Goal: Information Seeking & Learning: Learn about a topic

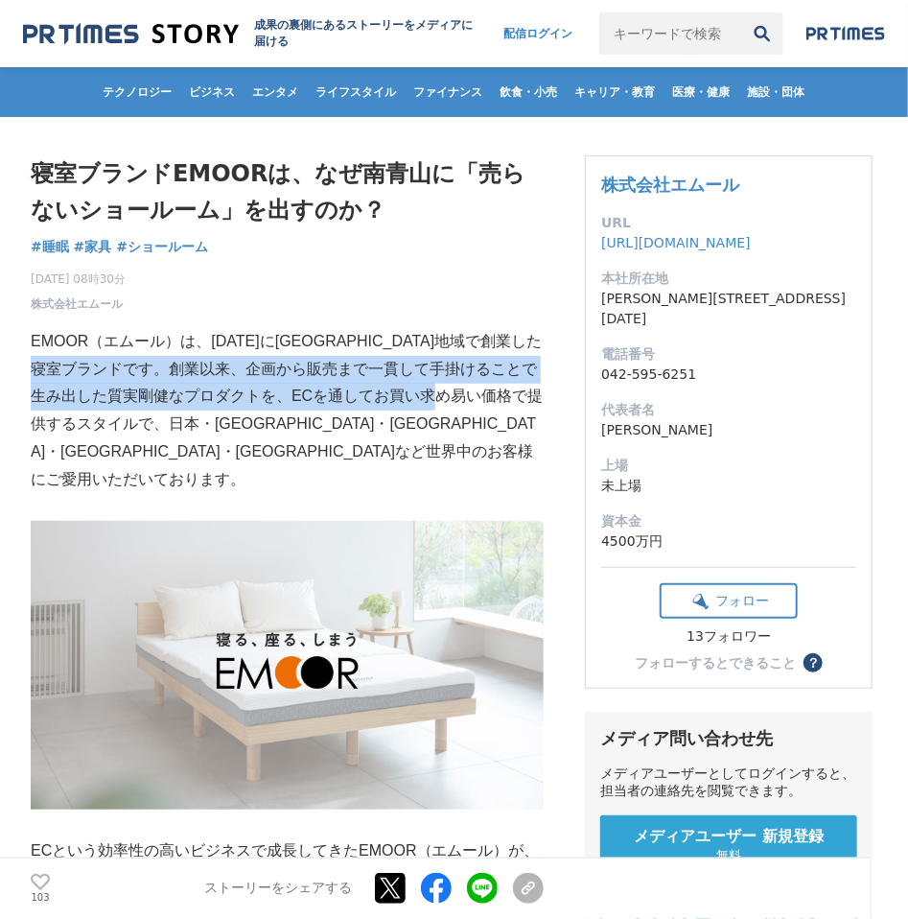
drag, startPoint x: 153, startPoint y: 371, endPoint x: 44, endPoint y: 436, distance: 127.3
click at [44, 436] on p "EMOOR（エムール）は、[DATE]に[GEOGRAPHIC_DATA]地域で創業した寝室ブランドです。創業以来、企画から販売まで一貫して手掛けることで生み…" at bounding box center [287, 411] width 513 height 166
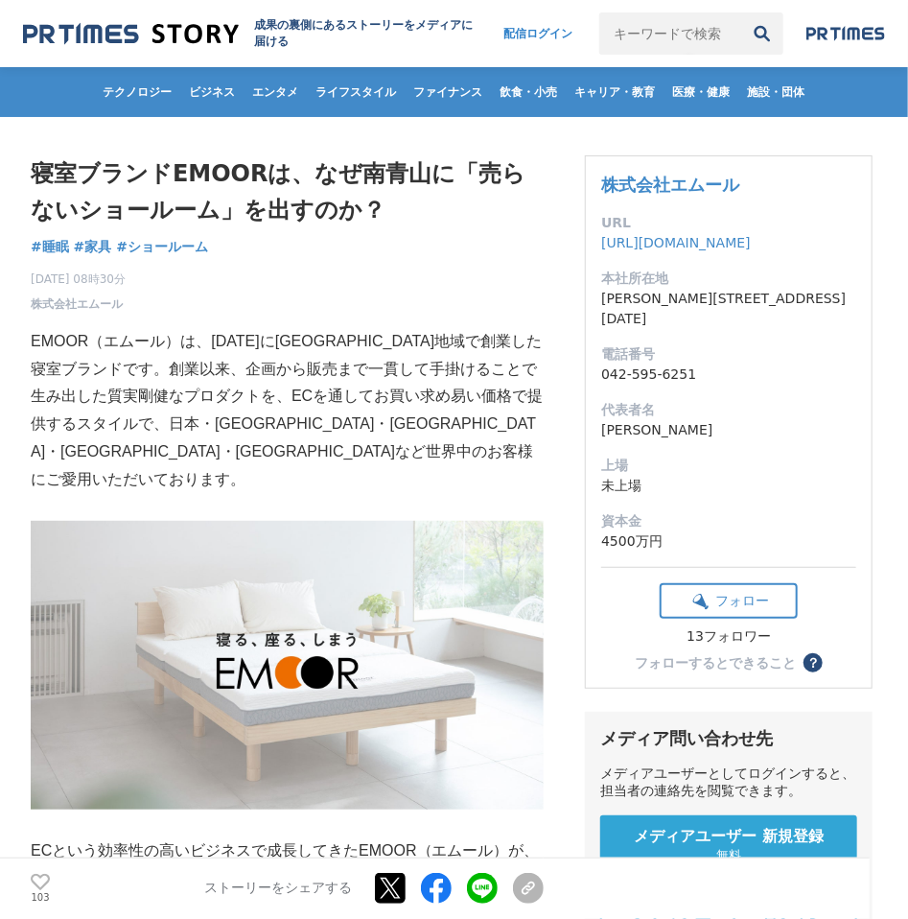
drag, startPoint x: 44, startPoint y: 436, endPoint x: 226, endPoint y: 430, distance: 182.3
click at [226, 430] on p "EMOOR（エムール）は、[DATE]に[GEOGRAPHIC_DATA]地域で創業した寝室ブランドです。創業以来、企画から販売まで一貫して手掛けることで生み…" at bounding box center [287, 411] width 513 height 166
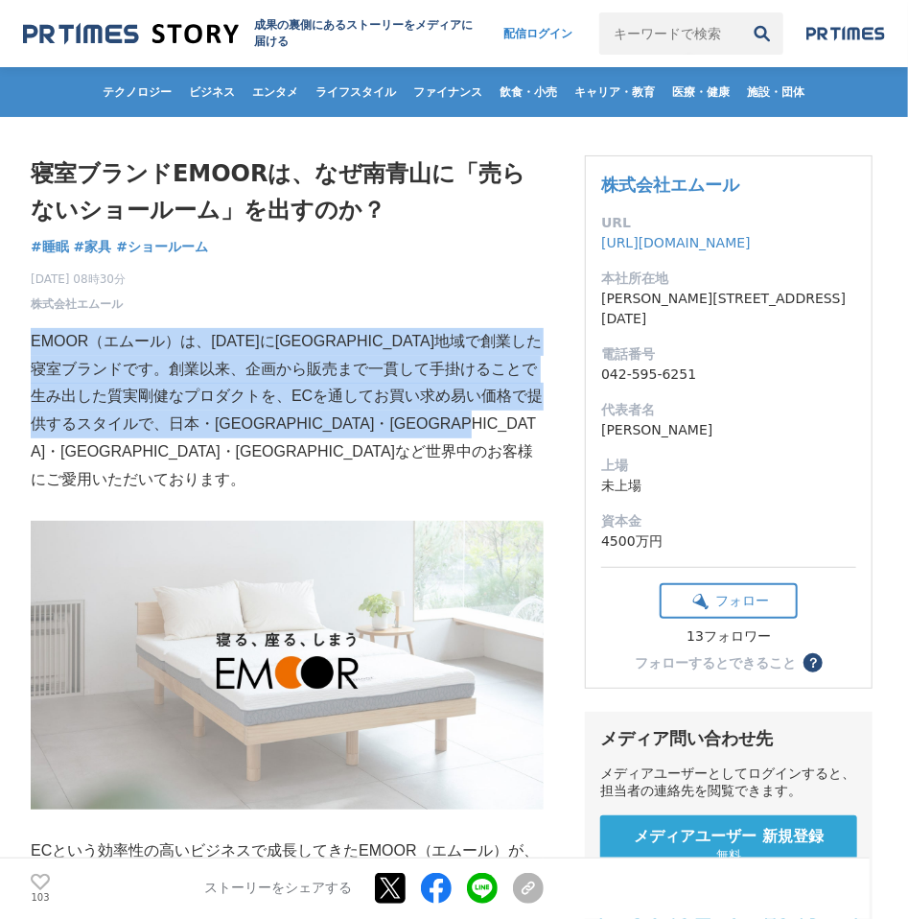
drag, startPoint x: 224, startPoint y: 454, endPoint x: 34, endPoint y: 345, distance: 219.5
click at [34, 345] on p "EMOOR（エムール）は、[DATE]に[GEOGRAPHIC_DATA]地域で創業した寝室ブランドです。創業以来、企画から販売まで一貫して手掛けることで生み…" at bounding box center [287, 411] width 513 height 166
copy p "EMOOR（エムール）は、[DATE]に[GEOGRAPHIC_DATA]地域で創業した寝室ブランドです。創業以来、企画から販売まで一貫して手掛けることで生み…"
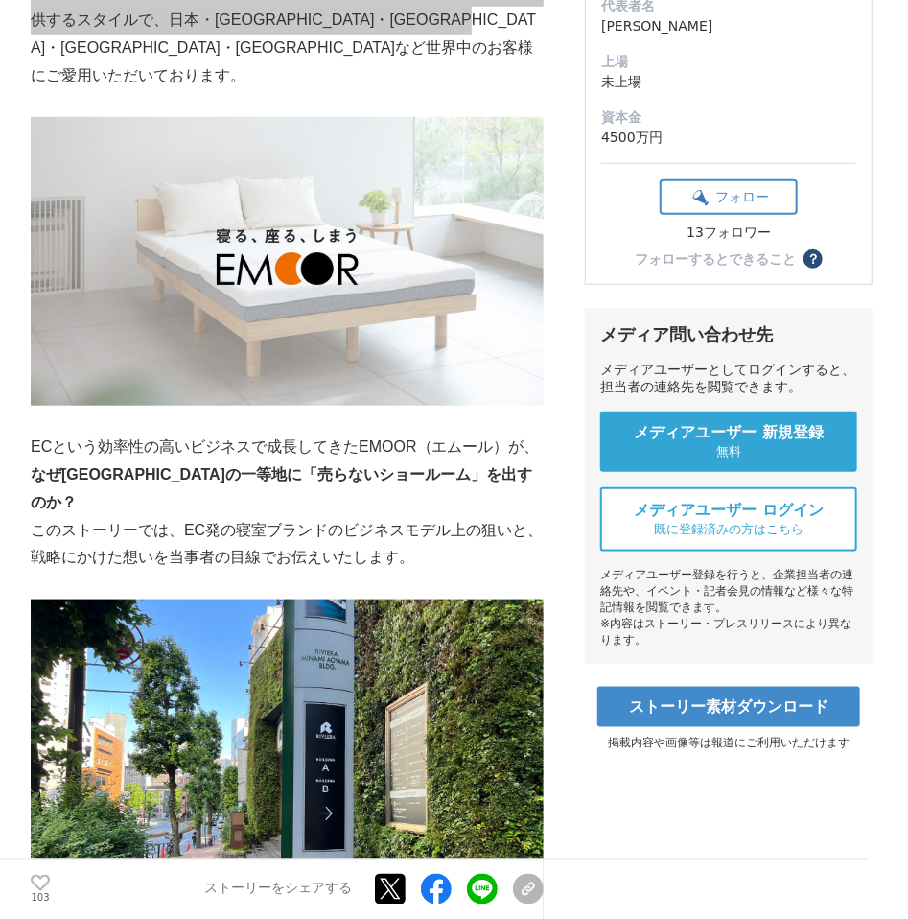
scroll to position [908, 0]
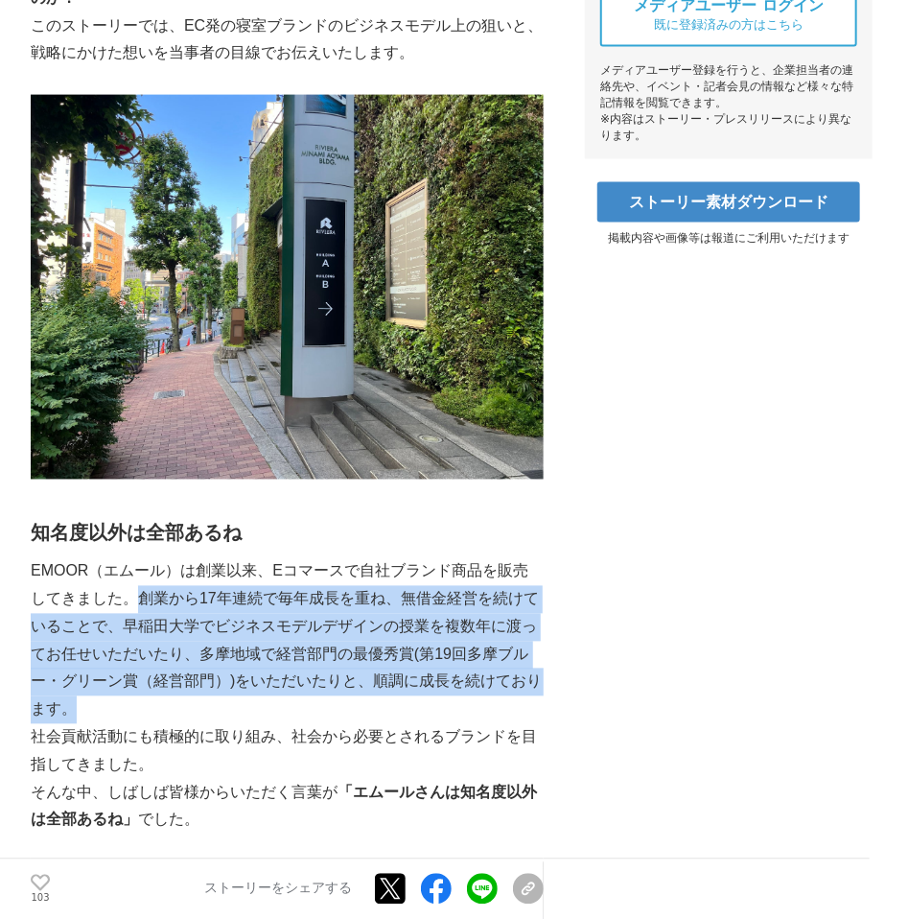
drag, startPoint x: 123, startPoint y: 542, endPoint x: 143, endPoint y: 648, distance: 108.3
click at [143, 648] on p "EMOOR（エムール）は創業以来、Eコマースで自社ブランド商品を販売してきました。創業から17年連続で毎年成長を重ね、無借金経営を続けていることで、早稲田大学…" at bounding box center [287, 641] width 513 height 166
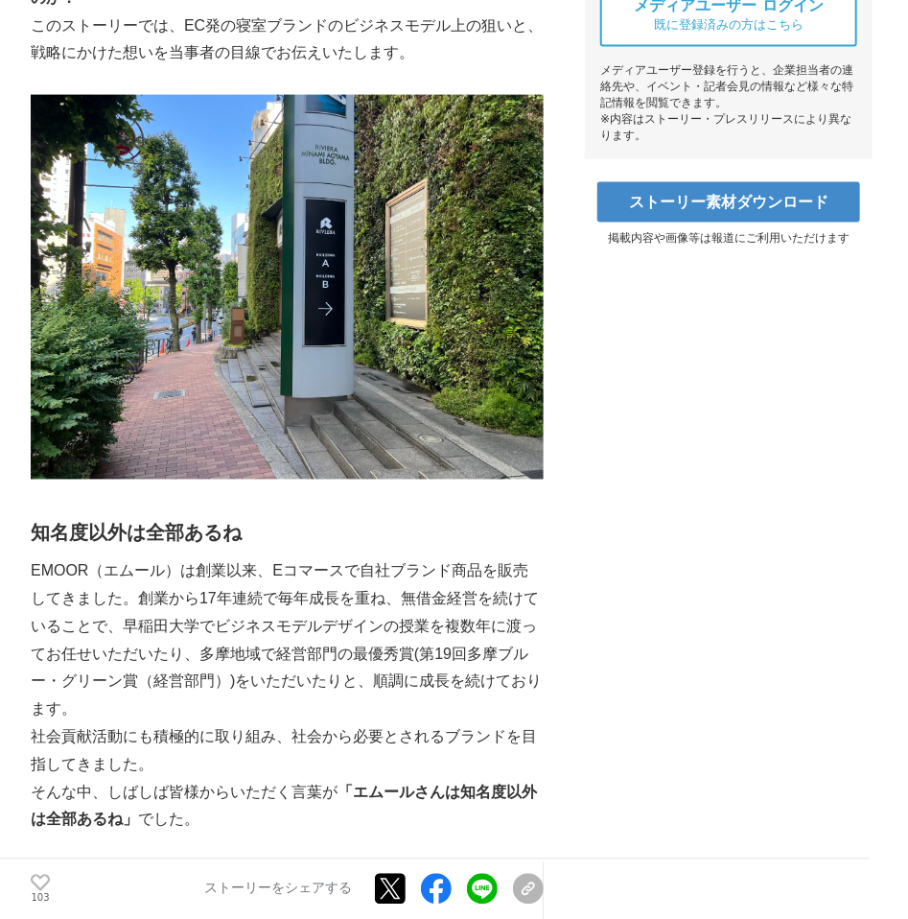
drag, startPoint x: 143, startPoint y: 648, endPoint x: 142, endPoint y: 700, distance: 51.8
click at [142, 724] on p "社会貢献活動にも積極的に取り組み、社会から必要とされるブランドを目指してきました。" at bounding box center [287, 752] width 513 height 56
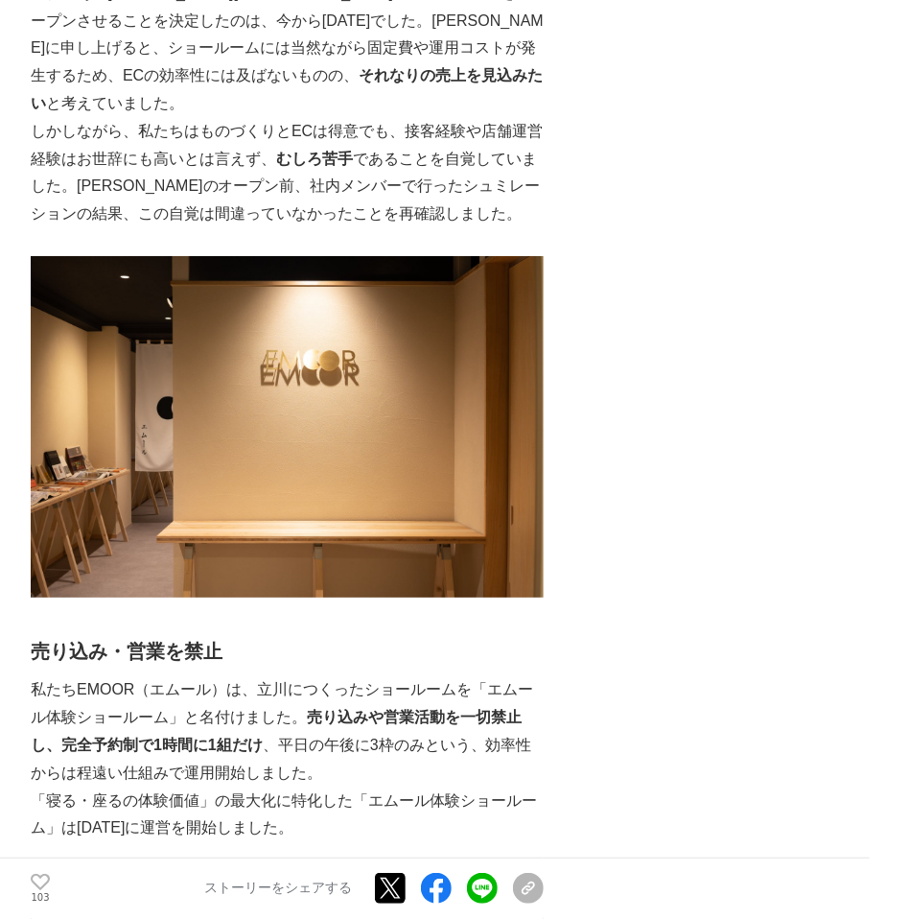
scroll to position [2422, 0]
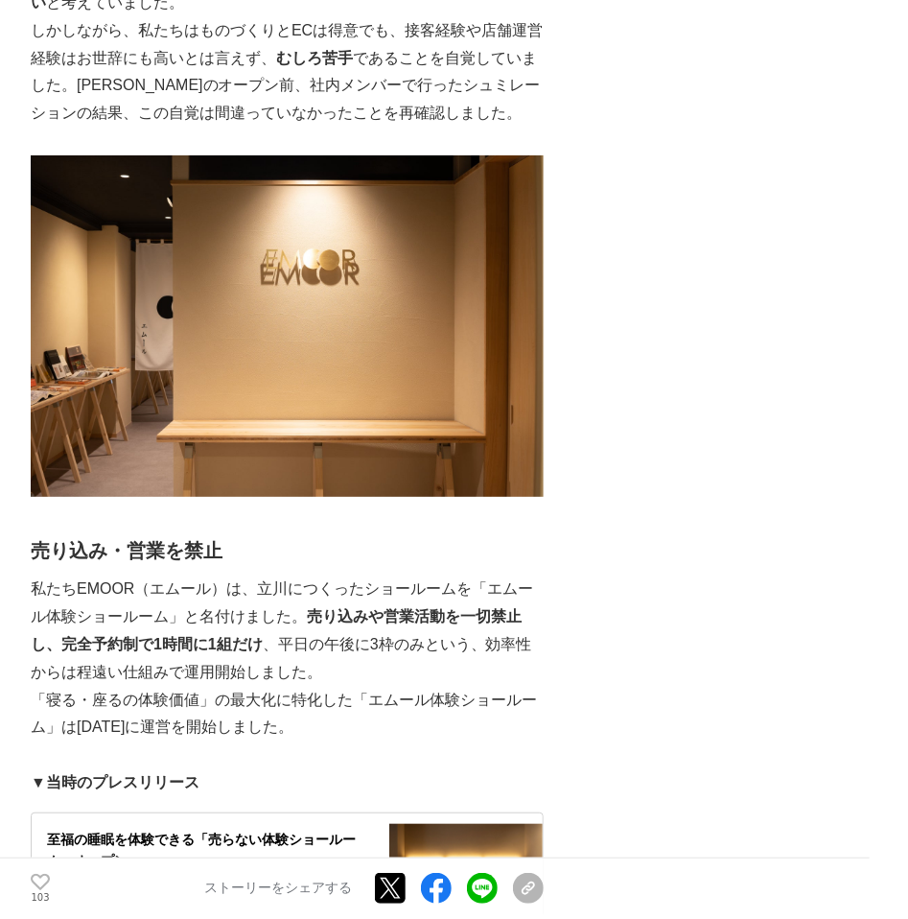
click at [302, 575] on p "私たちEMOOR（エムール）は、立川につくったショールームを「エムール体験ショールーム」と名付けました。 売り込みや営業活動を一切禁止し、完全予約制で1時間に…" at bounding box center [287, 630] width 513 height 110
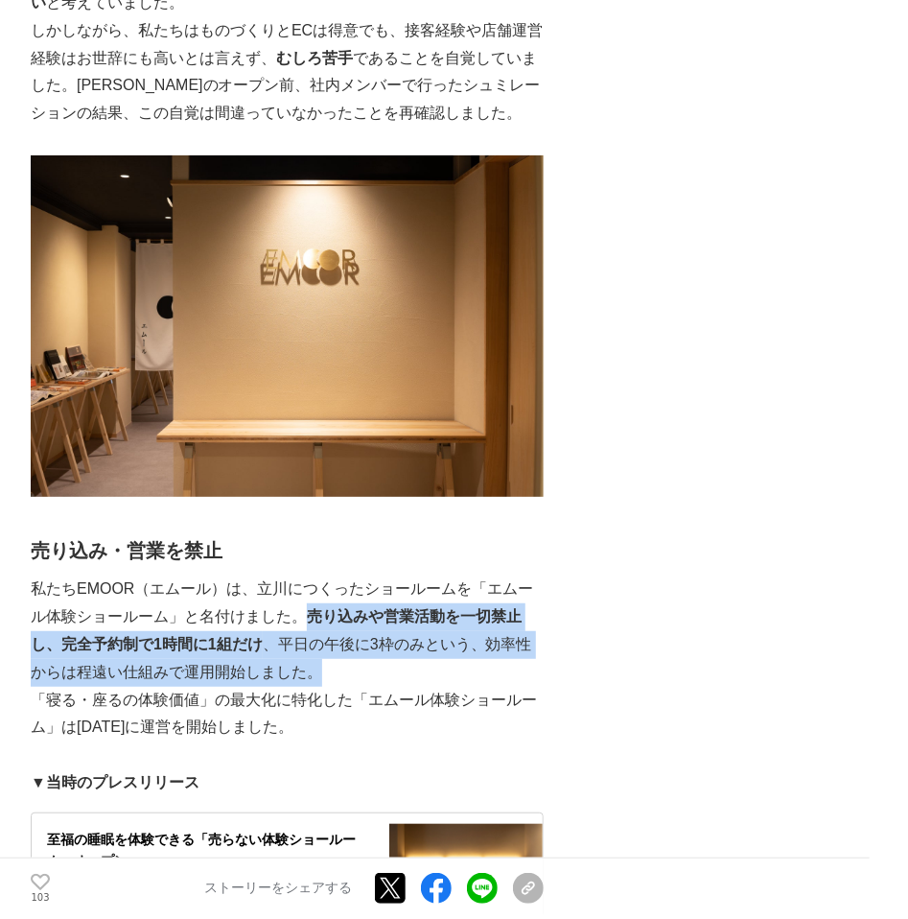
drag, startPoint x: 308, startPoint y: 537, endPoint x: 317, endPoint y: 591, distance: 54.6
click at [317, 591] on p "私たちEMOOR（エムール）は、立川につくったショールームを「エムール体験ショールーム」と名付けました。 売り込みや営業活動を一切禁止し、完全予約制で1時間に…" at bounding box center [287, 630] width 513 height 110
copy p "売り込みや営業活動を一切禁止し、完全予約制で1時間に1組だけ 、平日の午後に3枠のみという、効率性からは程遠い仕組みで運用開始しました。"
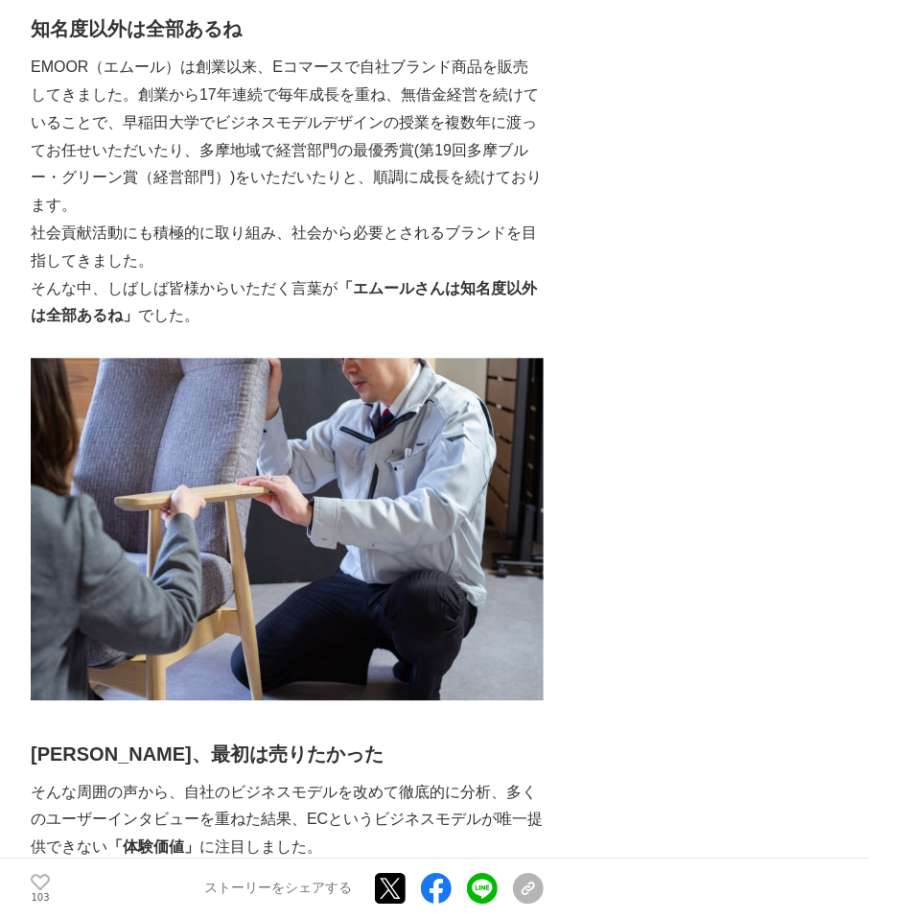
scroll to position [1009, 0]
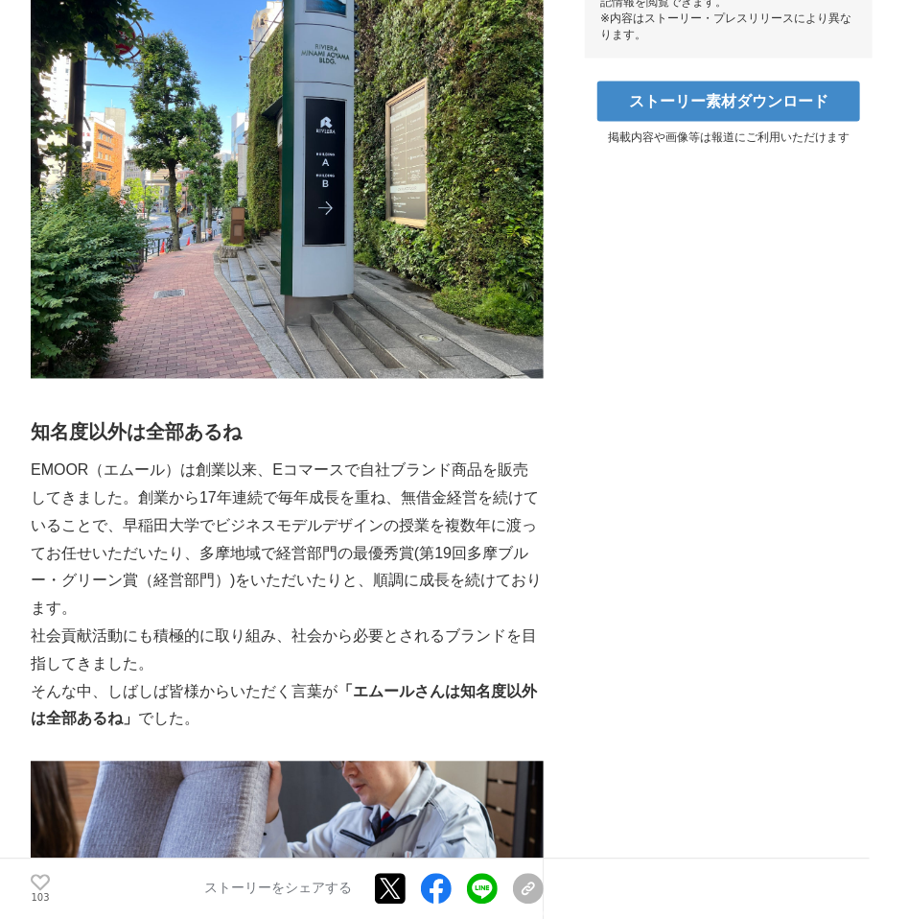
click at [430, 679] on p "そんな中、しばしば皆様からいただく言葉が 「エムールさんは知名度以外は全部あるね」 でした。" at bounding box center [287, 707] width 513 height 56
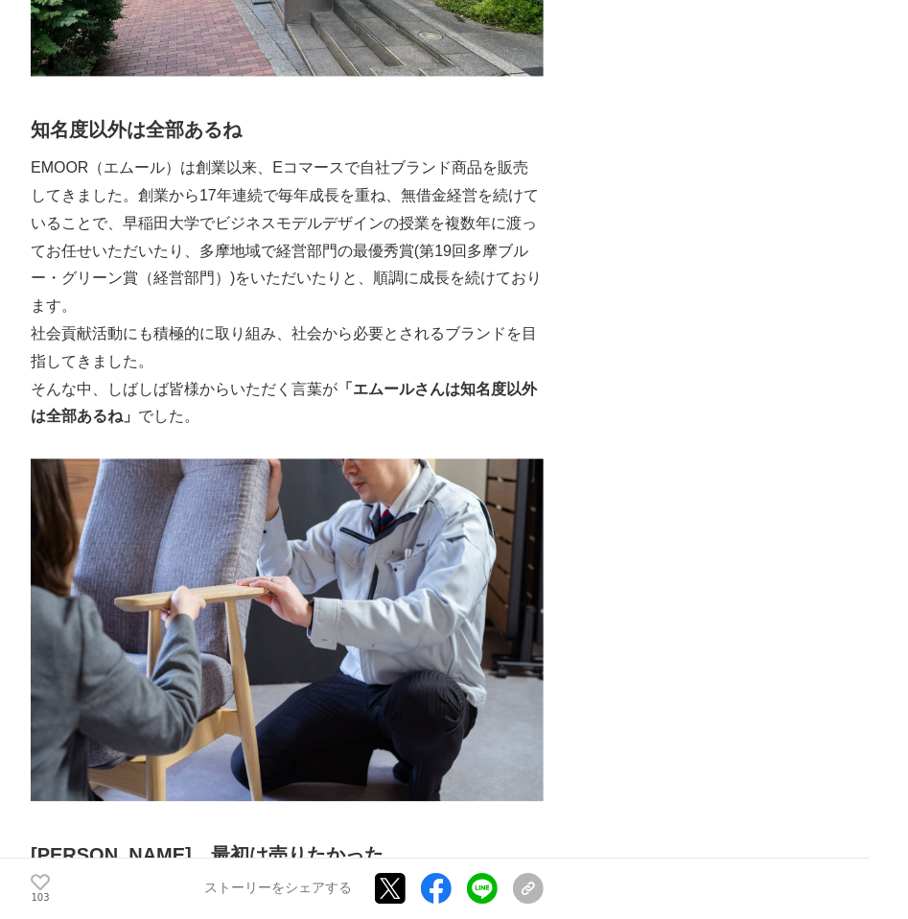
scroll to position [1615, 0]
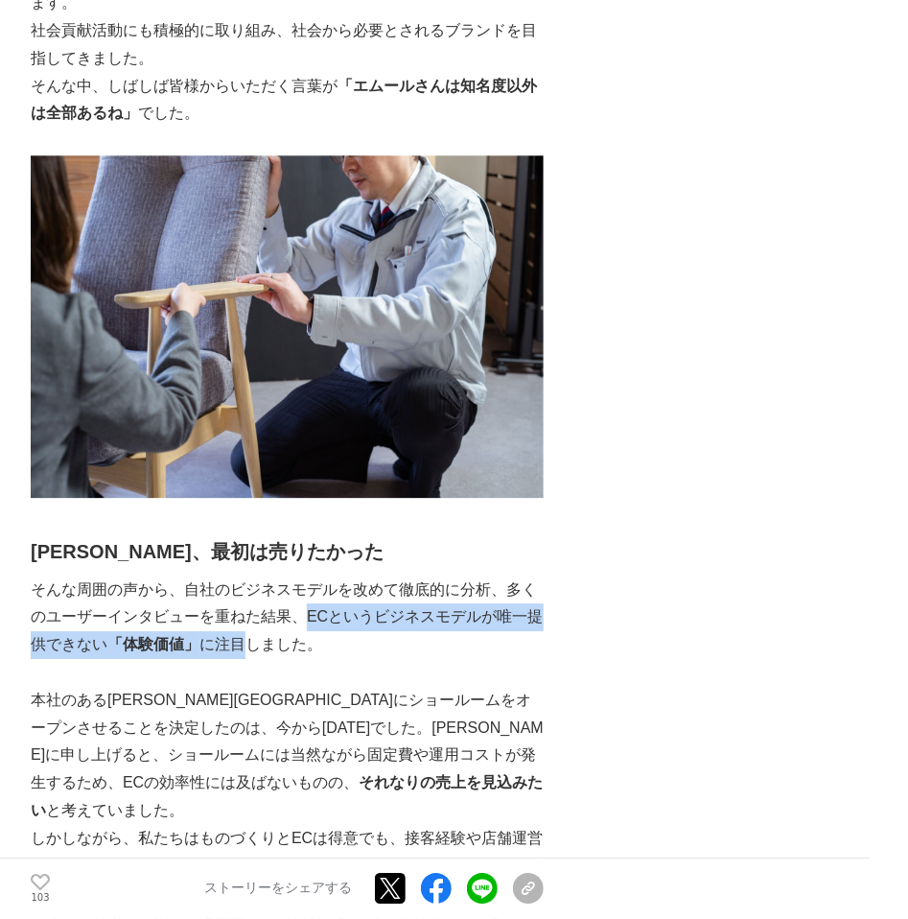
drag, startPoint x: 301, startPoint y: 568, endPoint x: 249, endPoint y: 597, distance: 59.7
click at [249, 597] on p "そんな周囲の声から、自社のビジネスモデルを改めて徹底的に分析、多くのユーザーインタビューを重ねた結果、ECというビジネスモデルが唯一提供できない 「体験価値」…" at bounding box center [287, 617] width 513 height 82
copy p "ECというビジネスモデルが唯一提供できない 「体験価値」 に注目"
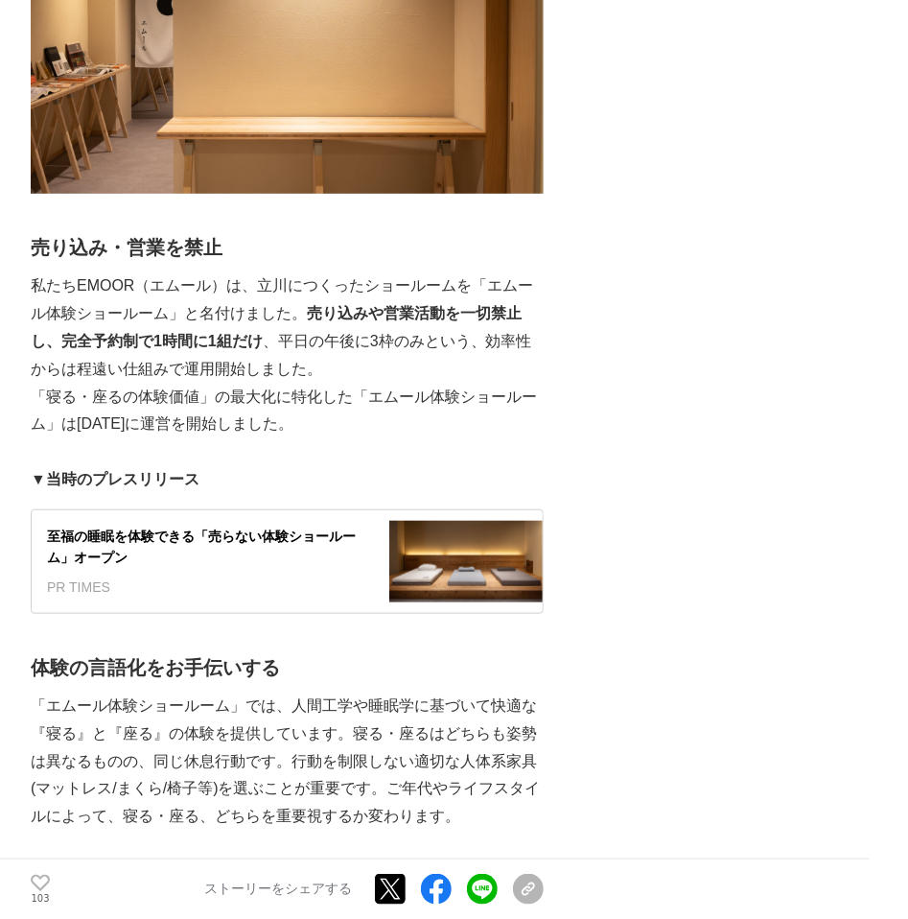
scroll to position [3028, 0]
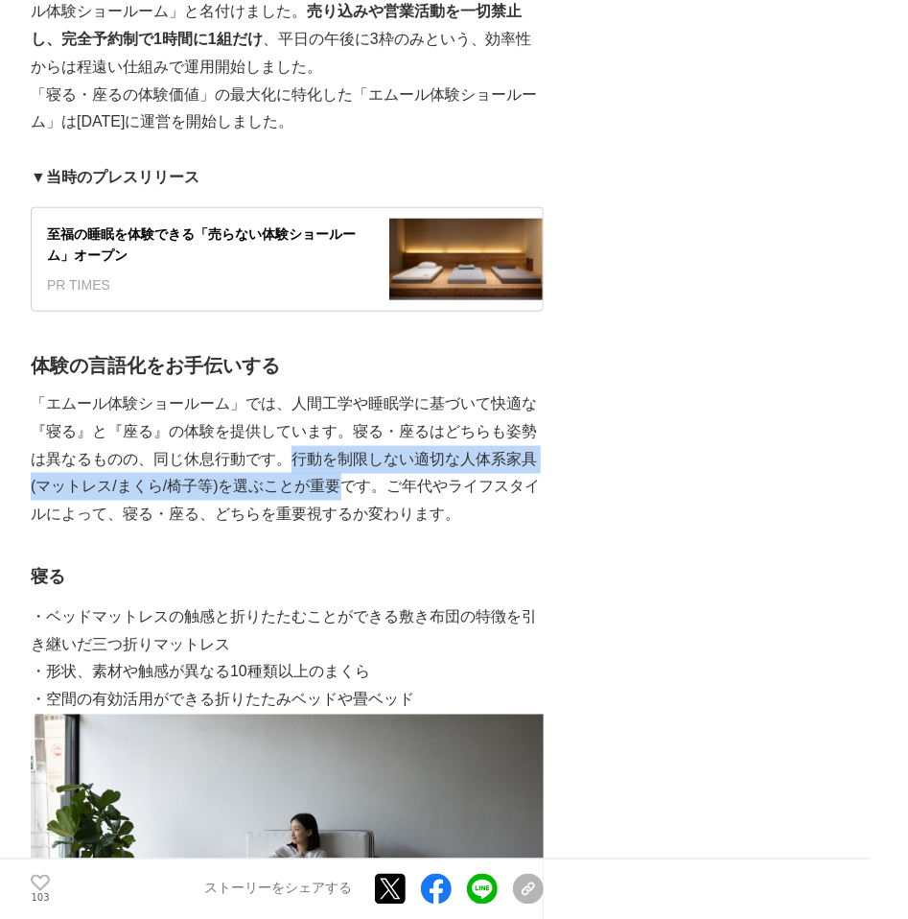
drag, startPoint x: 290, startPoint y: 384, endPoint x: 349, endPoint y: 413, distance: 66.5
click at [349, 413] on p "「エムール体験ショールーム」では、人間工学や睡眠学に基づいて快適な『寝る』と『座る』の体験を提供しています。寝る・座るはどちらも姿勢は異なるものの、同じ休息行…" at bounding box center [287, 459] width 513 height 138
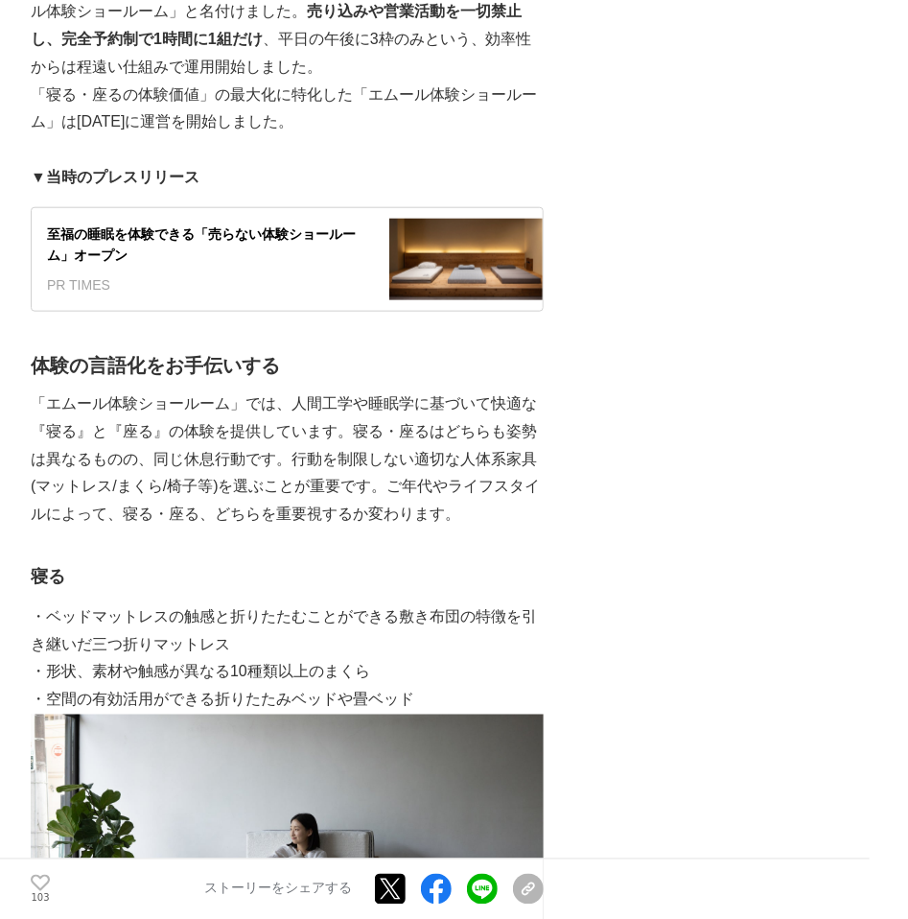
drag, startPoint x: 349, startPoint y: 413, endPoint x: 611, endPoint y: 583, distance: 312.0
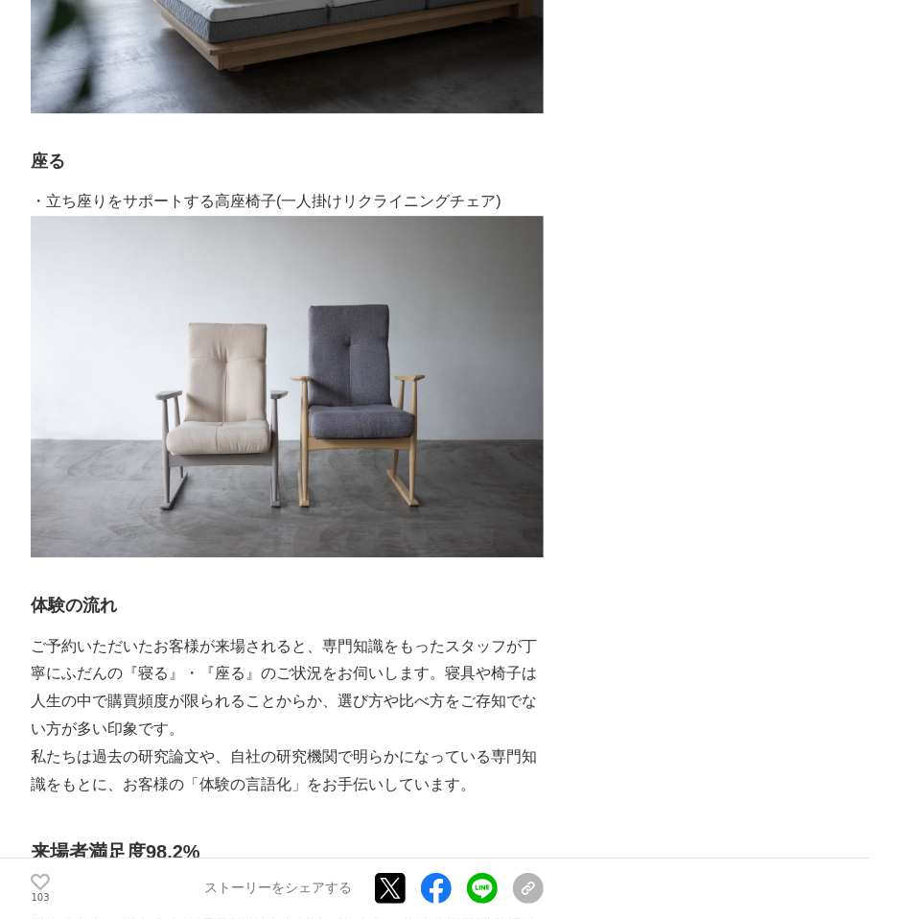
scroll to position [4441, 0]
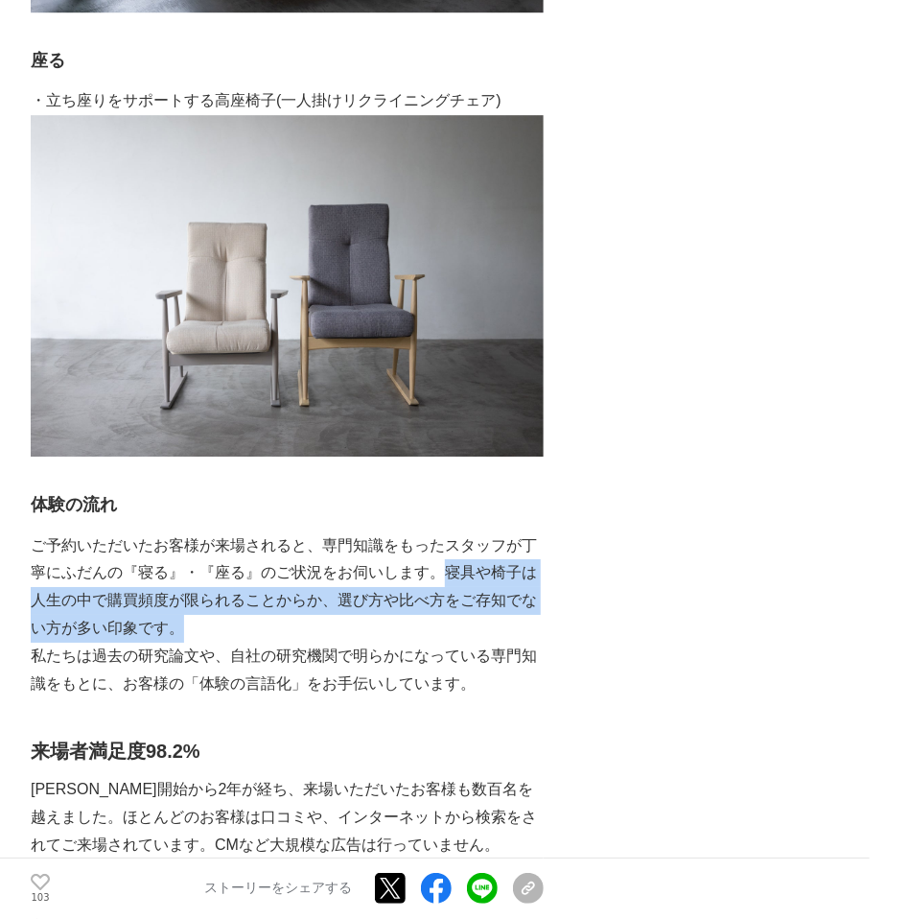
drag, startPoint x: 178, startPoint y: 544, endPoint x: 423, endPoint y: 504, distance: 247.7
click at [423, 532] on p "ご予約いただいたお客様が来場されると、専門知識をもったスタッフが丁寧にふだんの『寝る』・『座る』のご状況をお伺いします。寝具や椅子は人生の中で購買頻度が限られ…" at bounding box center [287, 587] width 513 height 110
copy p "寝具や椅子は人生の中で購買頻度が限られることからか、選び方や比べ方をご存知でない方が多い印象です。"
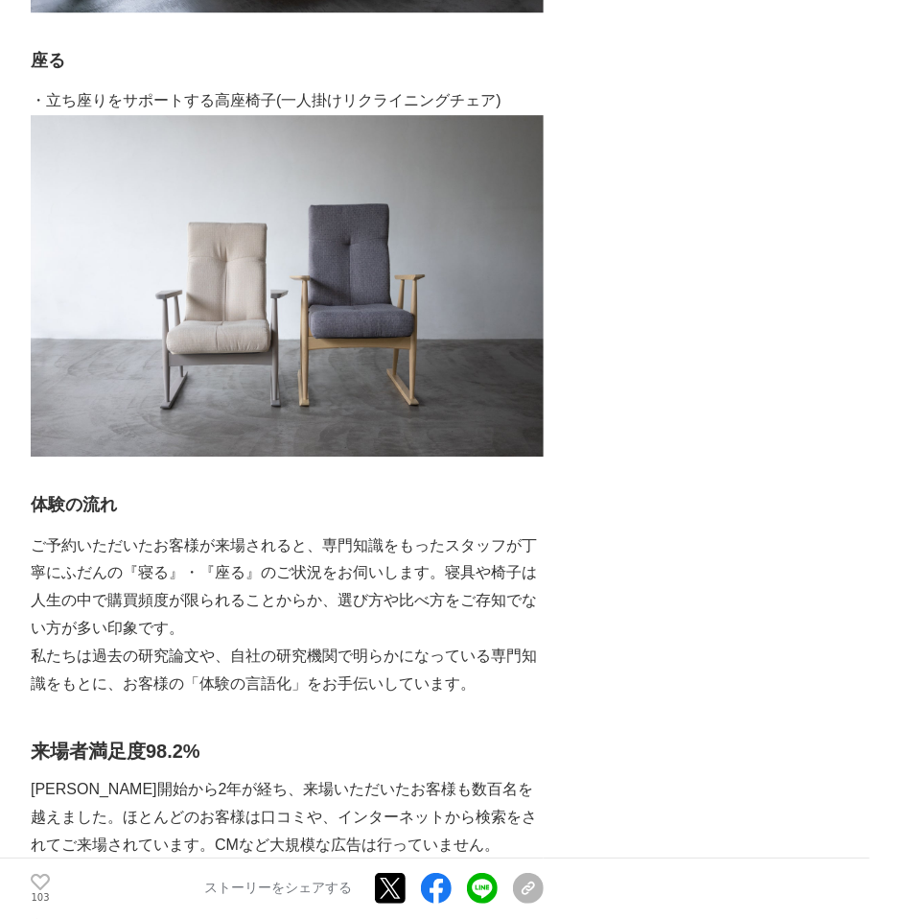
click at [431, 635] on div "EMOOR（エムール）は、[DATE]に[GEOGRAPHIC_DATA]地域で創業した寝室ブランドです。創業以来、企画から販売まで一貫して手掛けることで生み…" at bounding box center [287, 859] width 513 height 9982
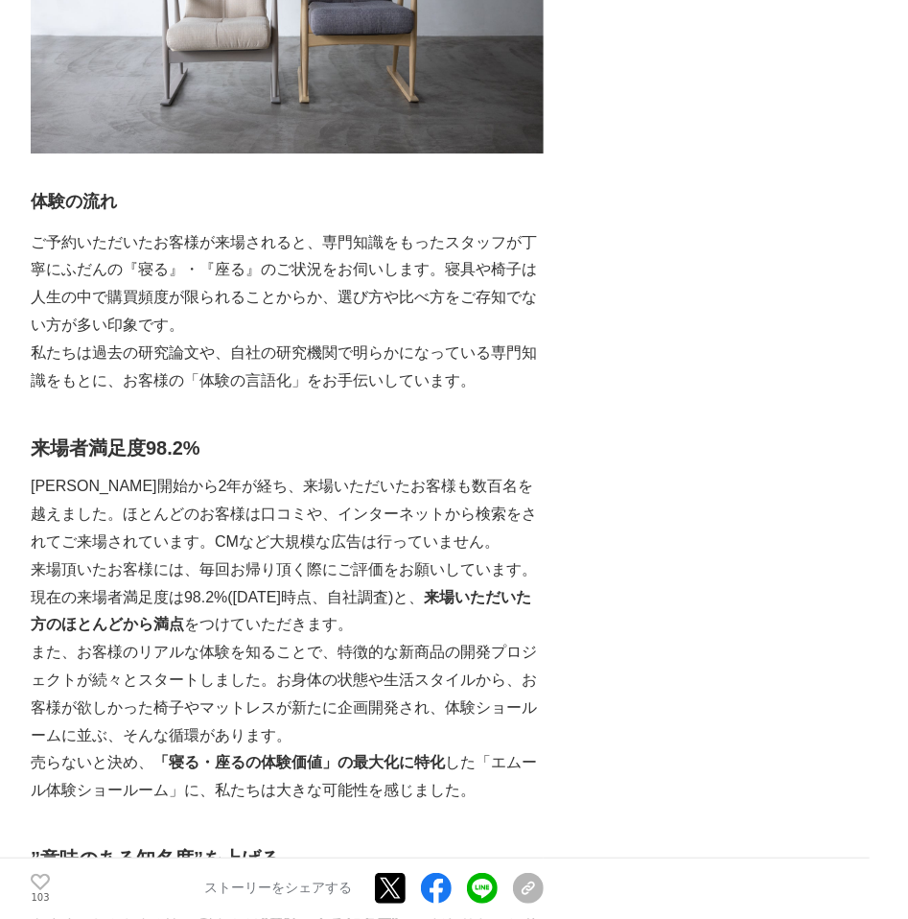
scroll to position [4845, 0]
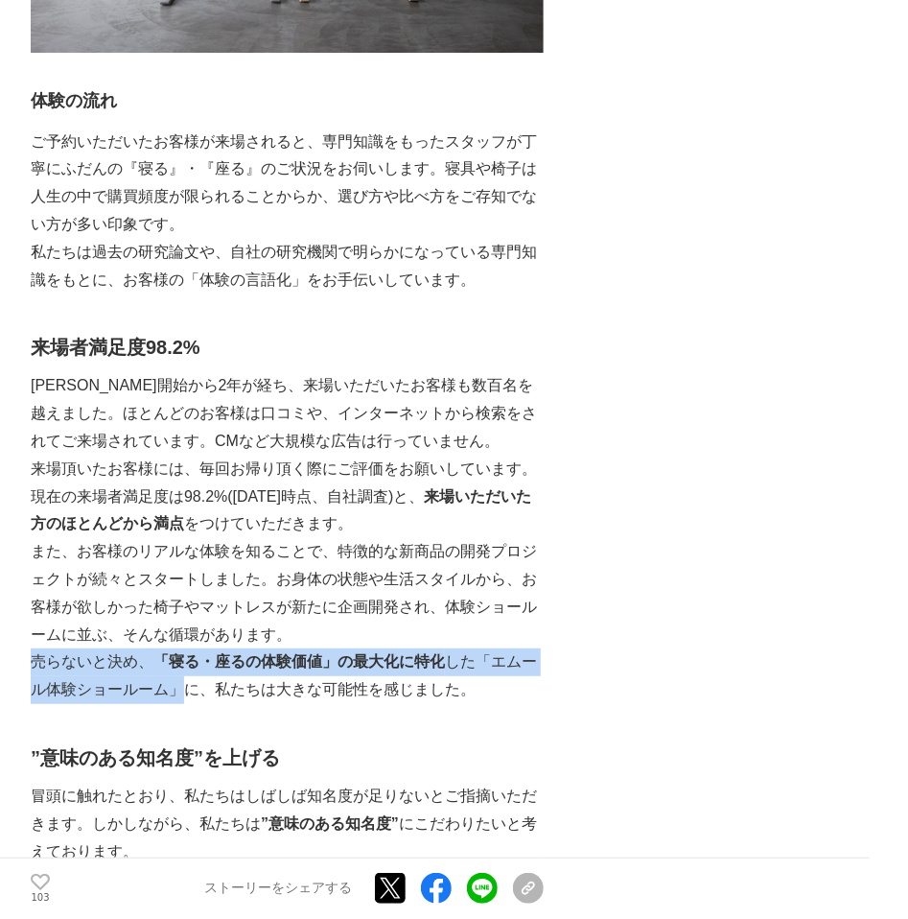
drag, startPoint x: 32, startPoint y: 585, endPoint x: 176, endPoint y: 607, distance: 146.5
click at [176, 648] on p "売らないと決め、 「寝る・座るの体験価値」の最大化に特化 した「エムール体験ショールーム」に、私たちは大きな可能性を感じました。" at bounding box center [287, 676] width 513 height 56
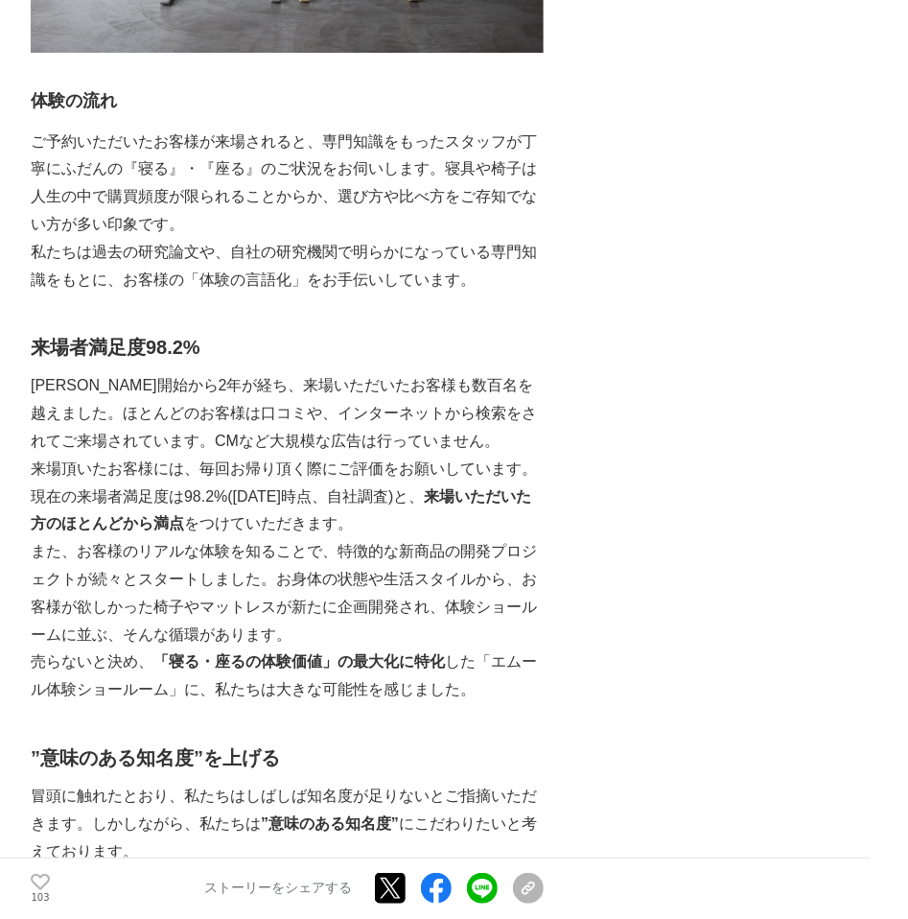
click at [490, 648] on p "売らないと決め、 「寝る・座るの体験価値」の最大化に特化 した「エムール体験ショールーム」に、私たちは大きな可能性を感じました。" at bounding box center [287, 676] width 513 height 56
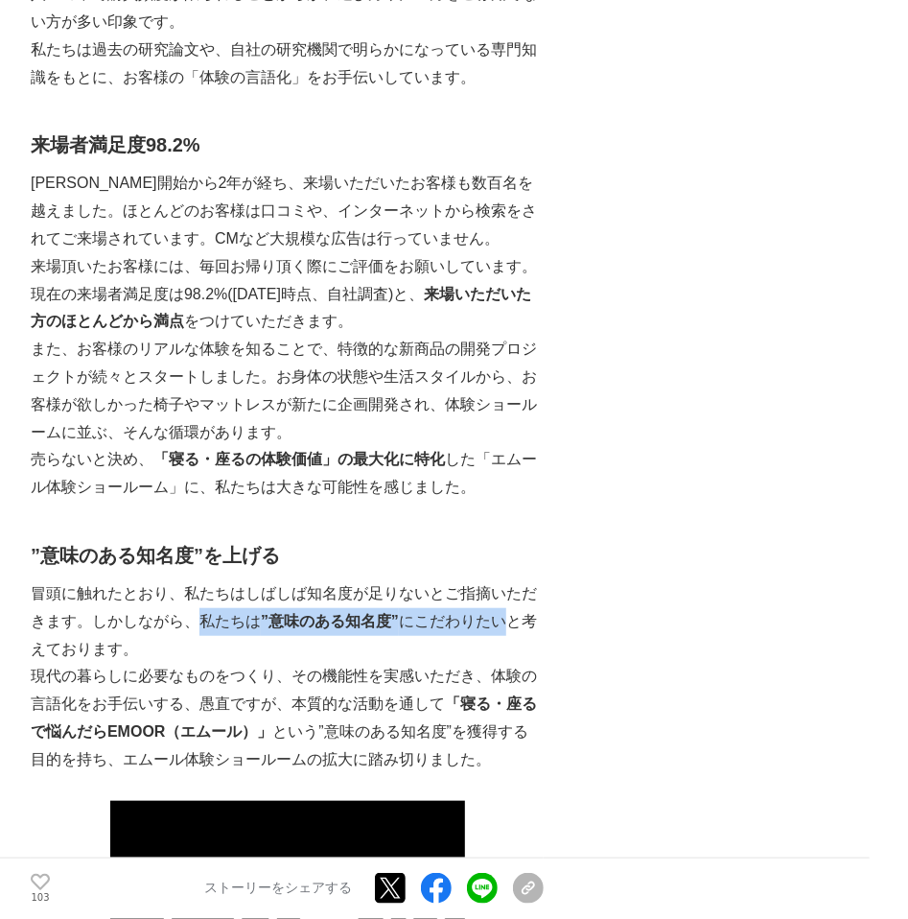
drag, startPoint x: 194, startPoint y: 540, endPoint x: 503, endPoint y: 545, distance: 309.8
click at [503, 580] on p "冒頭に触れたとおり、私たちはしばしば知名度が足りないとご指摘いただきます。しかしながら、私たちは ”意味のある知名度” にこだわりたいと考えております。" at bounding box center [287, 621] width 513 height 82
copy p "私たちは ”意味のある知名度” にこだわりたい"
click at [378, 663] on p "現代の暮らしに必要なものをつくり、その機能性を実感いただき、体験の言語化をお手伝いする、愚直ですが、本質的な活動を通して 「寝る・座るで悩んだらEMOOR（エ…" at bounding box center [287, 718] width 513 height 110
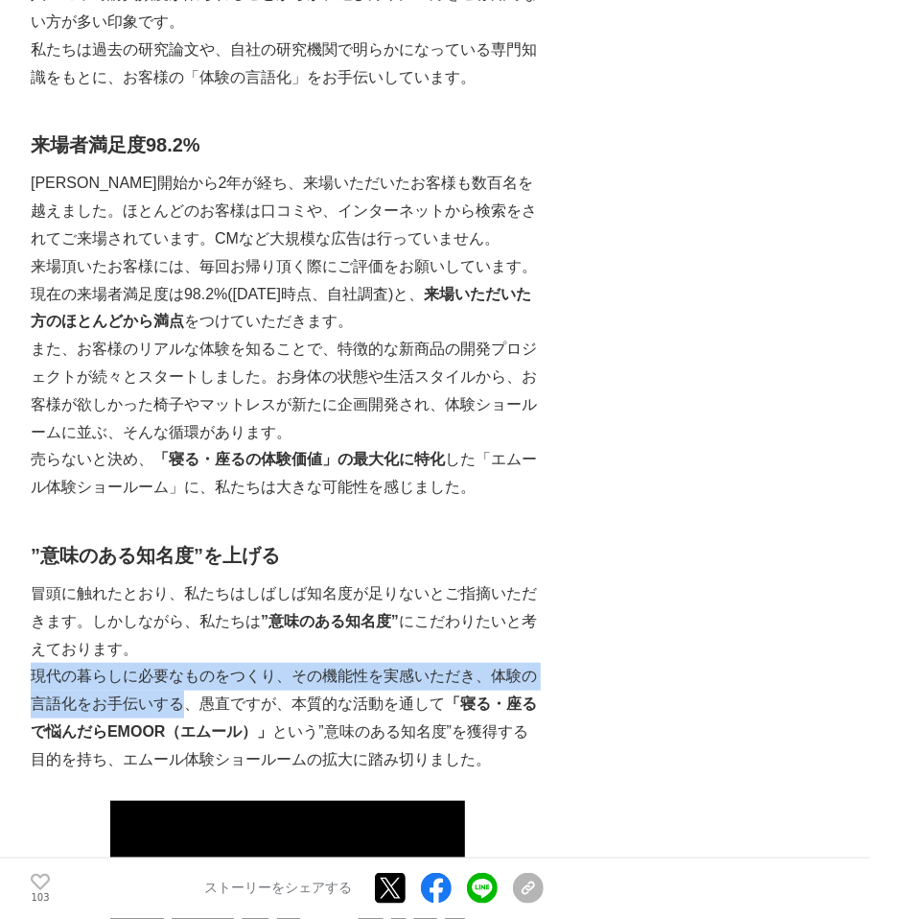
drag, startPoint x: 35, startPoint y: 598, endPoint x: 183, endPoint y: 622, distance: 149.6
click at [183, 663] on p "現代の暮らしに必要なものをつくり、その機能性を実感いただき、体験の言語化をお手伝いする、愚直ですが、本質的な活動を通して 「寝る・座るで悩んだらEMOOR（エ…" at bounding box center [287, 718] width 513 height 110
copy p "現代の暮らしに必要なものをつくり、その機能性を実感いただき、体験の言語化をお手伝いする"
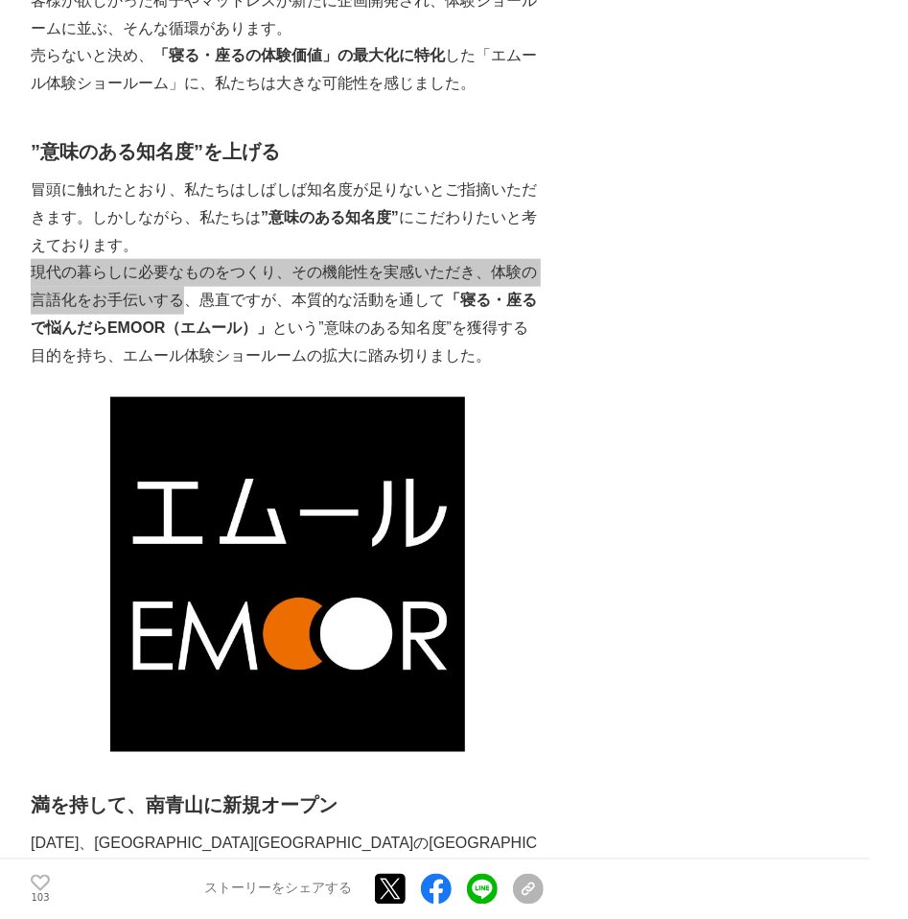
scroll to position [5552, 0]
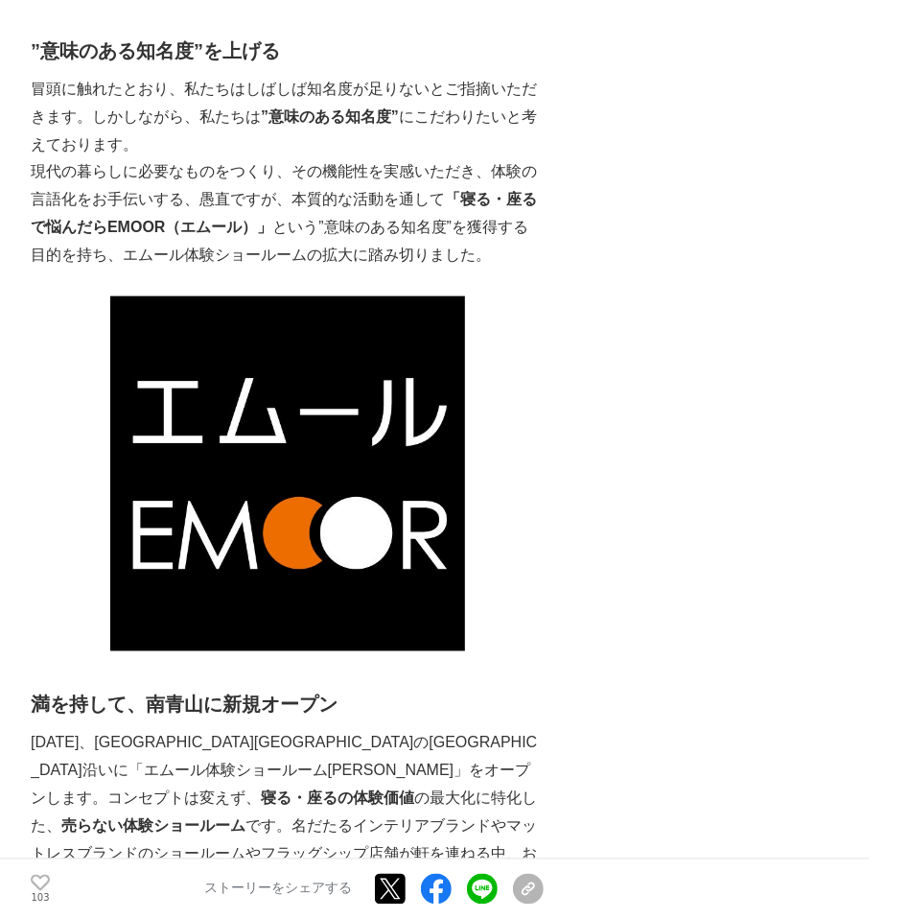
click at [673, 662] on div "寝室ブランドEMOORは、なぜ南青山に「売らないショールーム」を出すのか？ 睡眠 #睡眠 #家具 #ショールーム 103 PR TIMES" at bounding box center [454, 813] width 908 height 12497
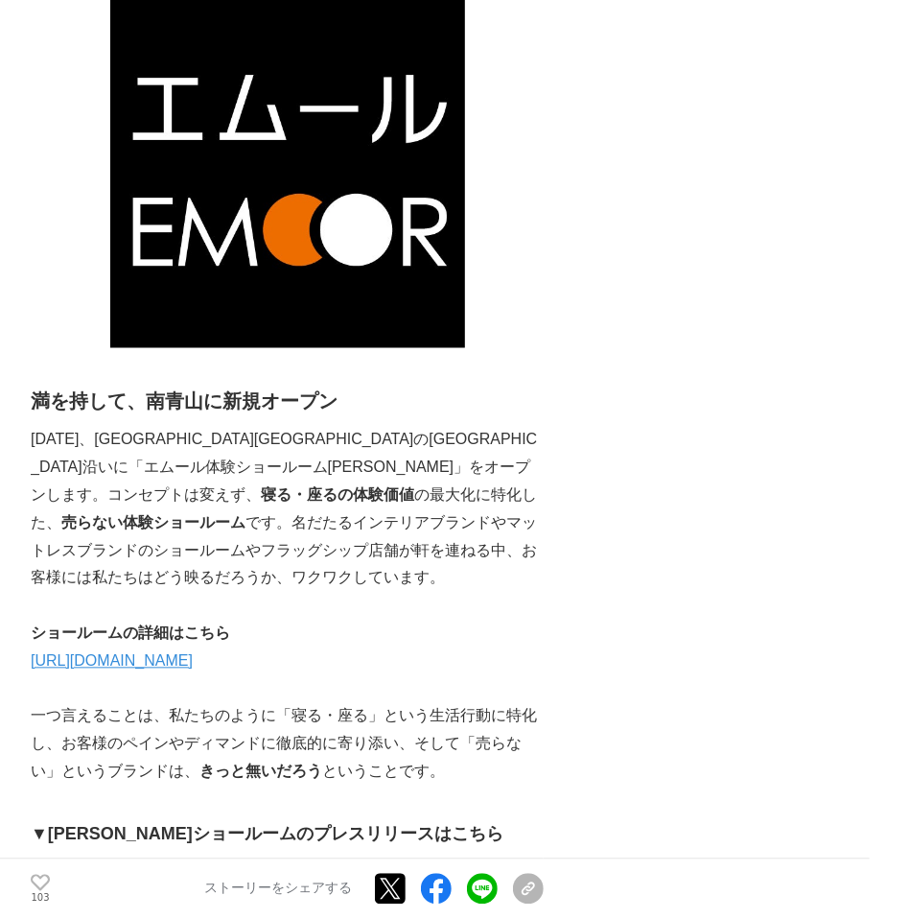
scroll to position [5955, 0]
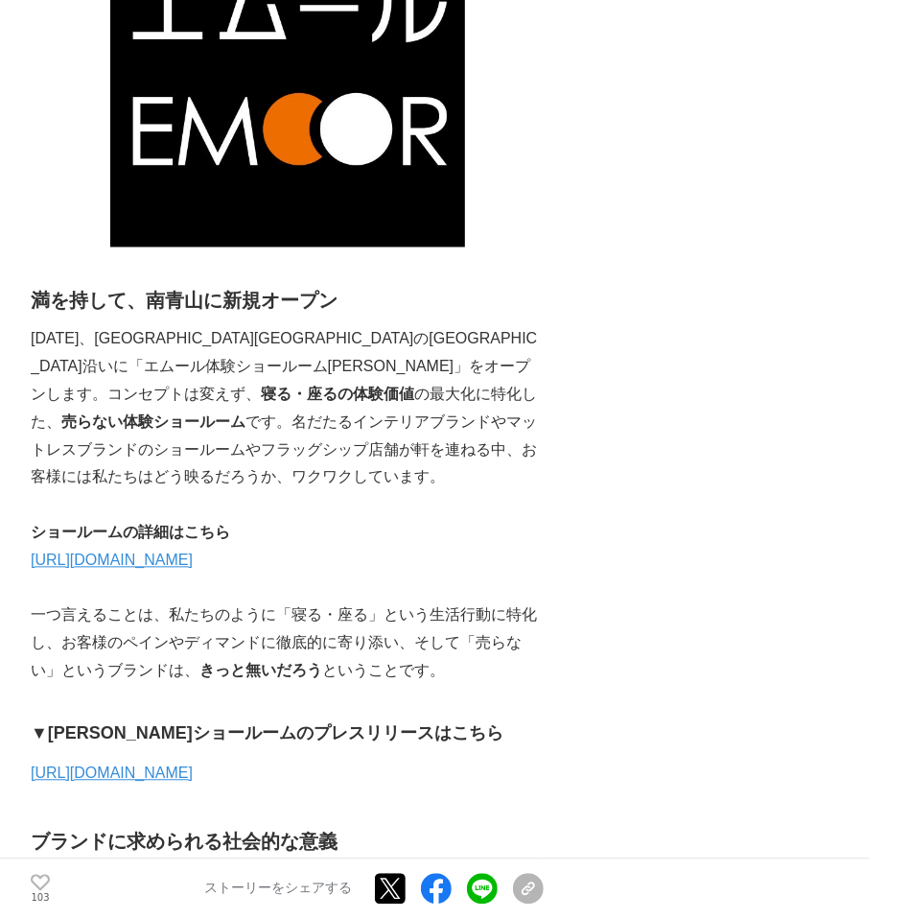
click at [332, 602] on p "一つ言えることは、私たちのように「寝る・座る」という生活行動に特化し、お客様のペインやディマンドに徹底的に寄り添い、そして「売らない」というブランドは、 きっ…" at bounding box center [287, 643] width 513 height 82
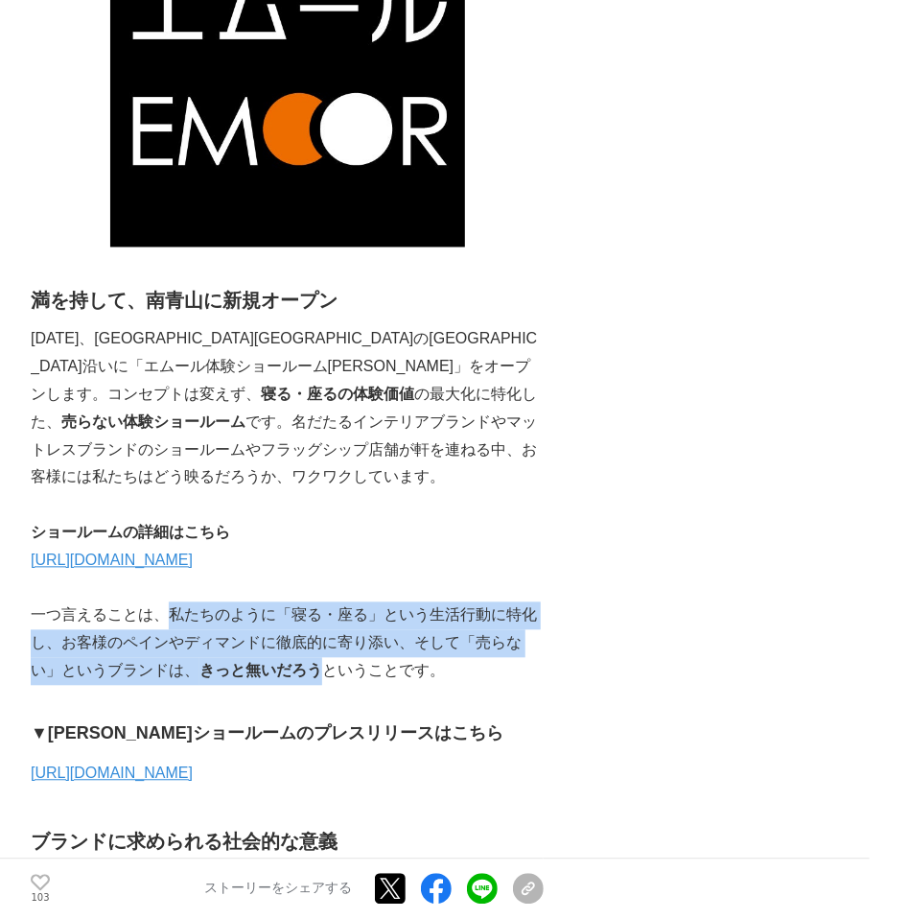
drag, startPoint x: 166, startPoint y: 527, endPoint x: 289, endPoint y: 602, distance: 143.7
click at [289, 602] on p "一つ言えることは、私たちのように「寝る・座る」という生活行動に特化し、お客様のペインやディマンドに徹底的に寄り添い、そして「売らない」というブランドは、 きっ…" at bounding box center [287, 643] width 513 height 82
copy p "私たちのように「寝る・座る」という生活行動に特化し、お客様のペインやディマンドに徹底的に寄り添い、そして「売らない」というブランドは、 きっと無いだろう"
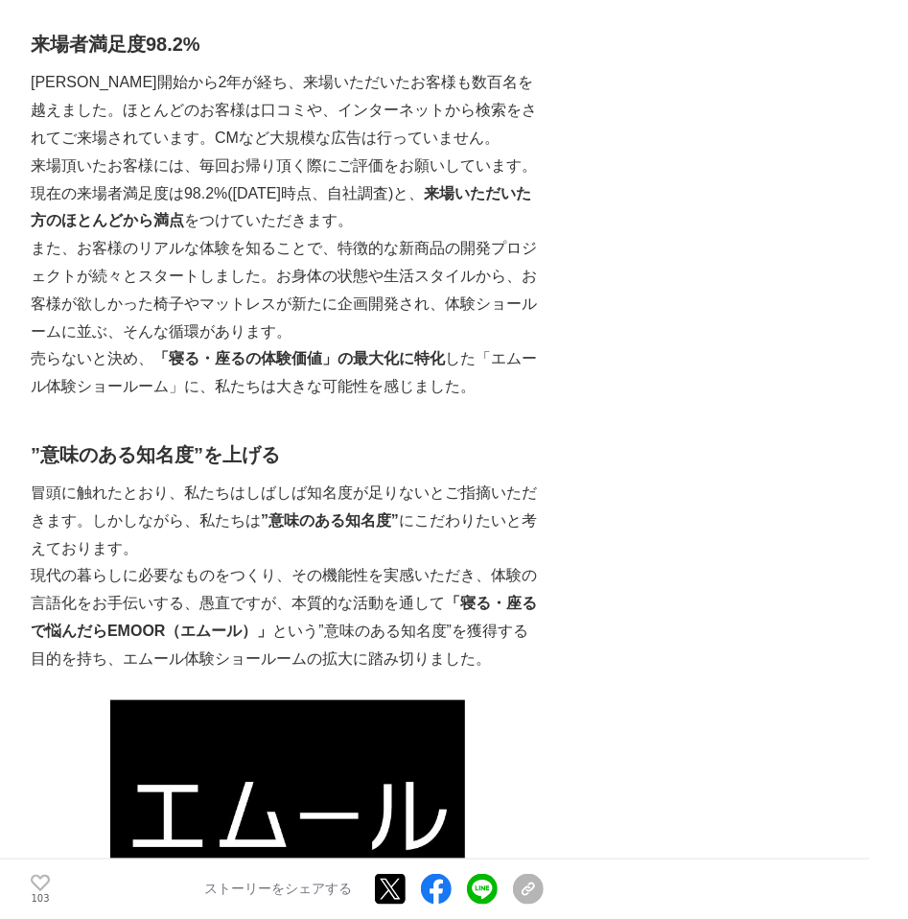
scroll to position [4845, 0]
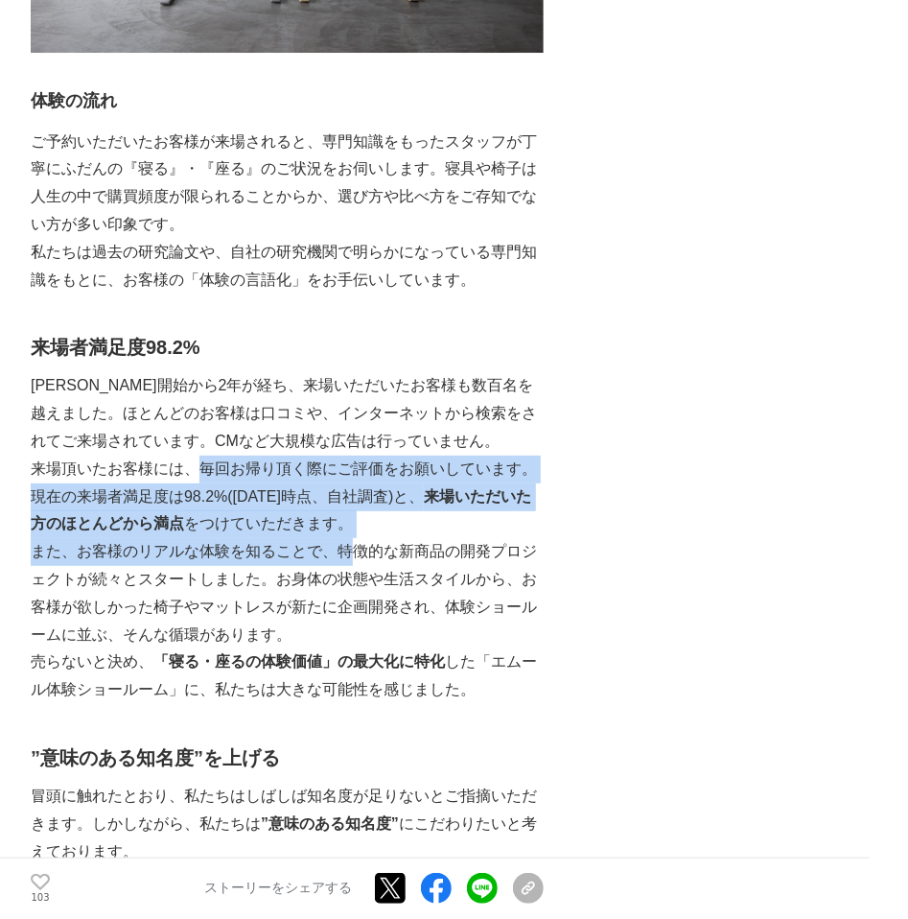
drag, startPoint x: 206, startPoint y: 386, endPoint x: 347, endPoint y: 472, distance: 164.8
click at [347, 472] on div "EMOOR（エムール）は、[DATE]に[GEOGRAPHIC_DATA]地域で創業した寝室ブランドです。創業以来、企画から販売まで一貫して手掛けることで生み…" at bounding box center [287, 455] width 513 height 9982
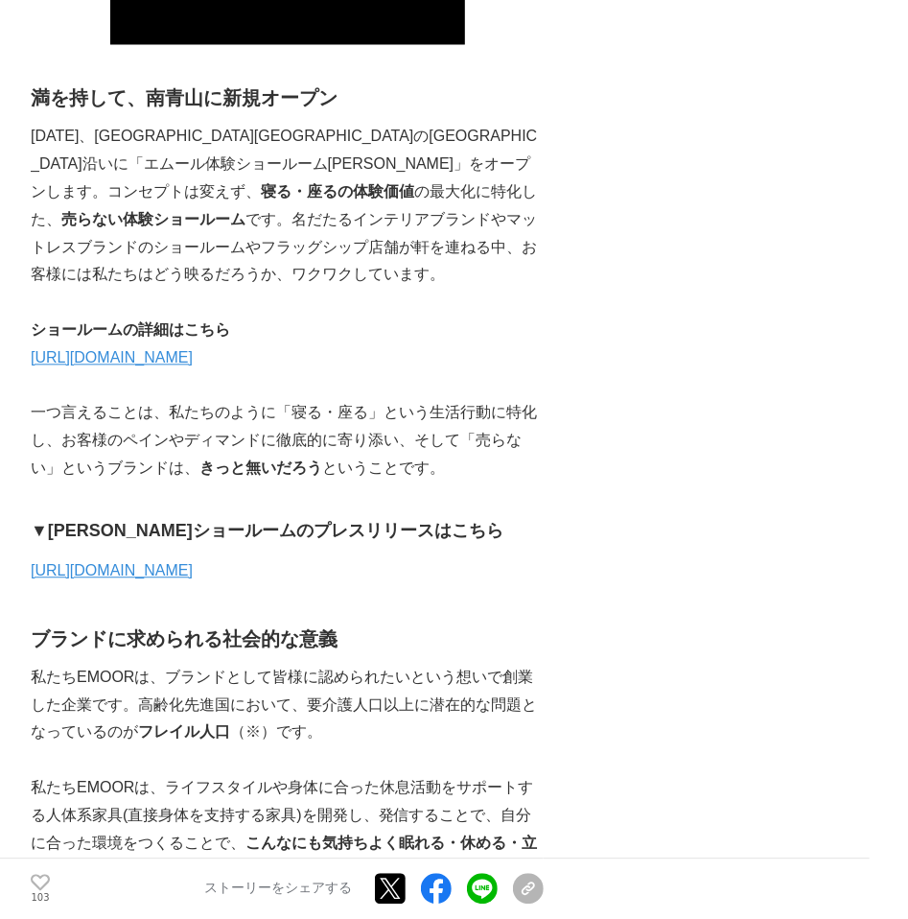
scroll to position [6259, 0]
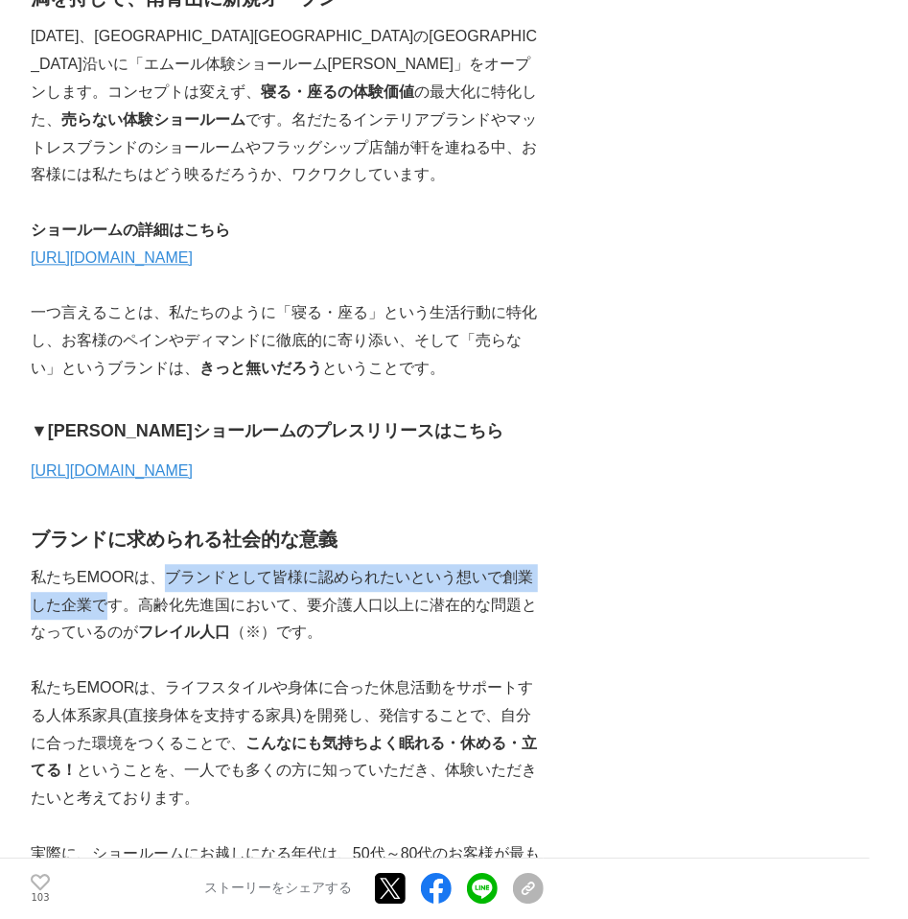
drag, startPoint x: 164, startPoint y: 503, endPoint x: 100, endPoint y: 527, distance: 68.6
click at [100, 564] on p "私たちEMOORは、ブランドとして皆様に認められたいという想いで創業した企業です。高齢化先進国において、要介護人口以上に潜在的な問題となっているのが フレイル…" at bounding box center [287, 605] width 513 height 82
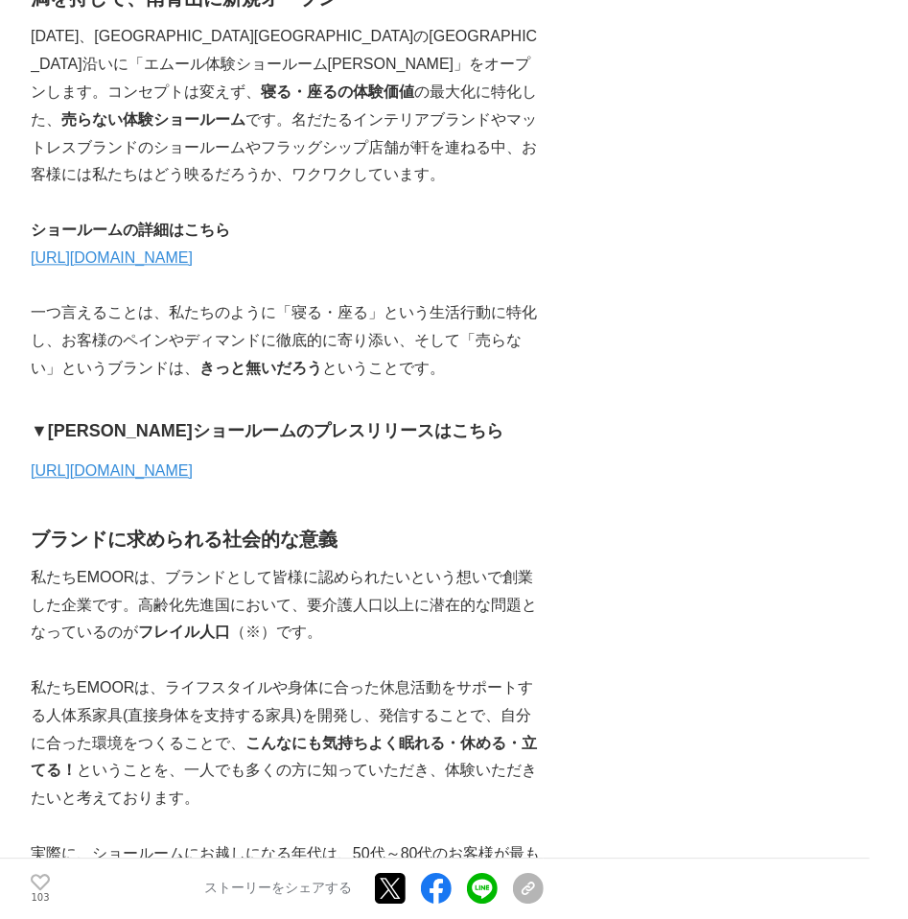
drag, startPoint x: 100, startPoint y: 527, endPoint x: 341, endPoint y: 585, distance: 248.4
click at [341, 646] on p at bounding box center [287, 660] width 513 height 28
drag, startPoint x: 161, startPoint y: 495, endPoint x: 403, endPoint y: 504, distance: 241.9
click at [403, 564] on p "私たちEMOORは、ブランドとして皆様に認められたいという想いで創業した企業です。高齢化先進国において、要介護人口以上に潜在的な問題となっているのが フレイル…" at bounding box center [287, 605] width 513 height 82
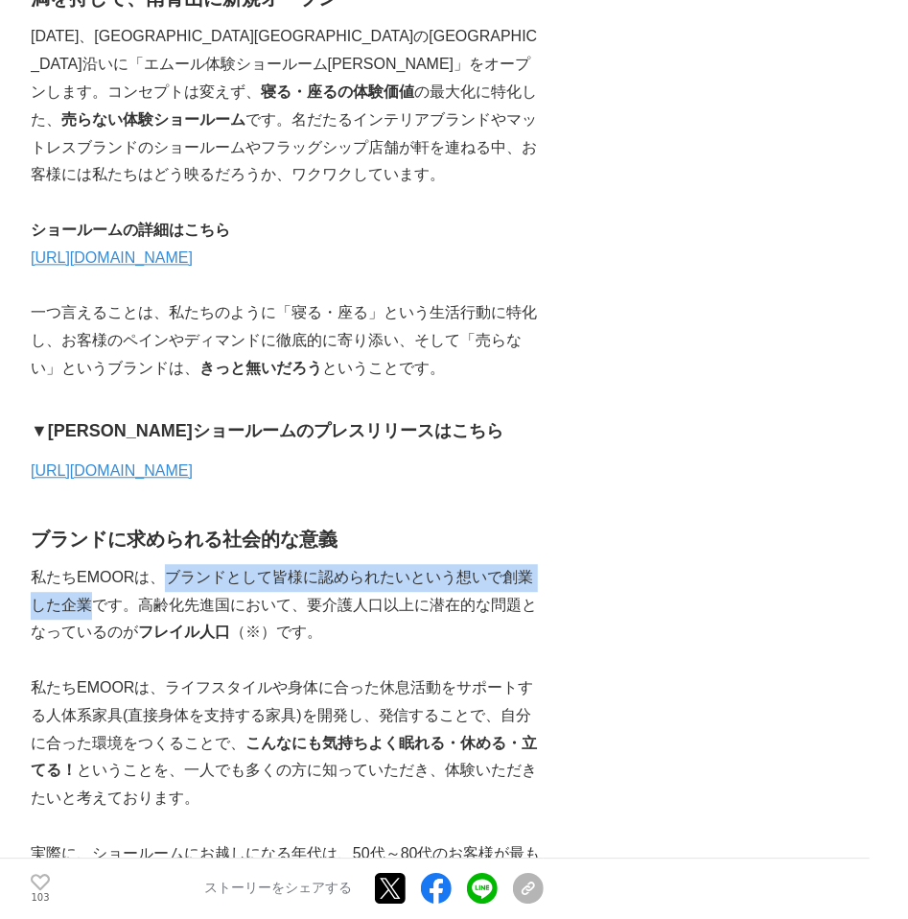
click at [89, 564] on p "私たちEMOORは、ブランドとして皆様に認められたいという想いで創業した企業です。高齢化先進国において、要介護人口以上に潜在的な問題となっているのが フレイル…" at bounding box center [287, 605] width 513 height 82
copy p "ブランドとして皆様に認められたいという想いで創業した企業"
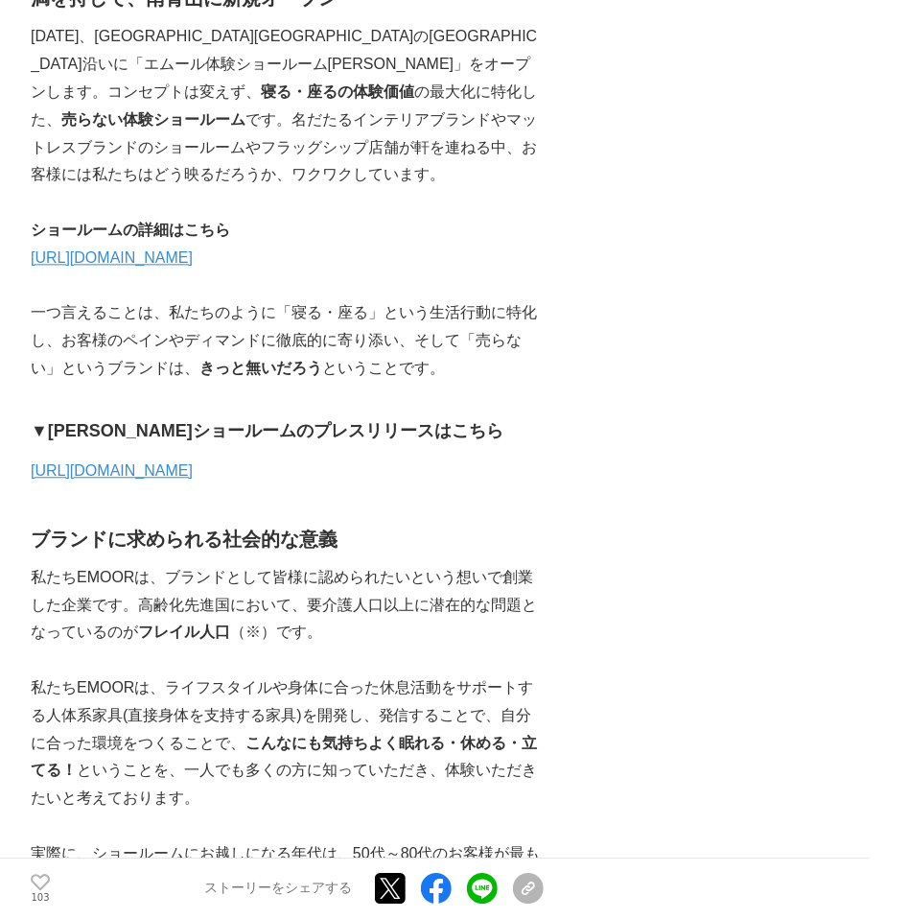
click at [337, 674] on p "私たちEMOORは、ライフスタイルや身体に合った休息活動をサポートする人体系家具(直接身体を支持する家具)を開発し、発信することで、自分に合った環境をつくるこ…" at bounding box center [287, 743] width 513 height 138
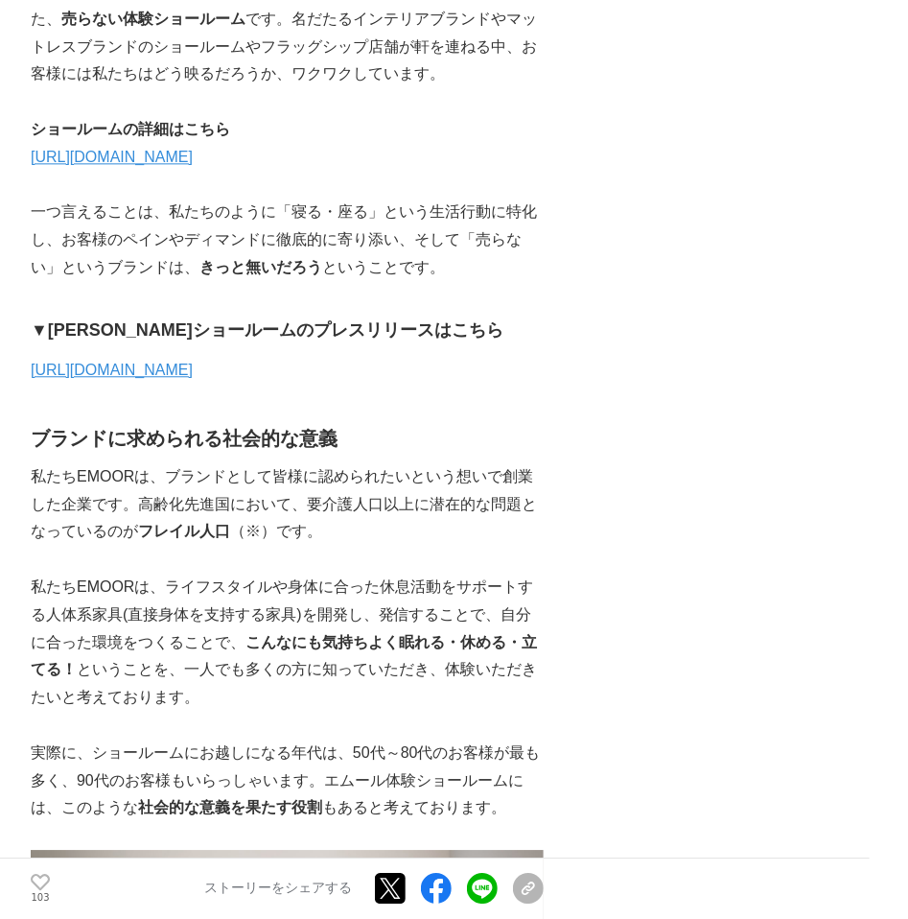
scroll to position [6460, 0]
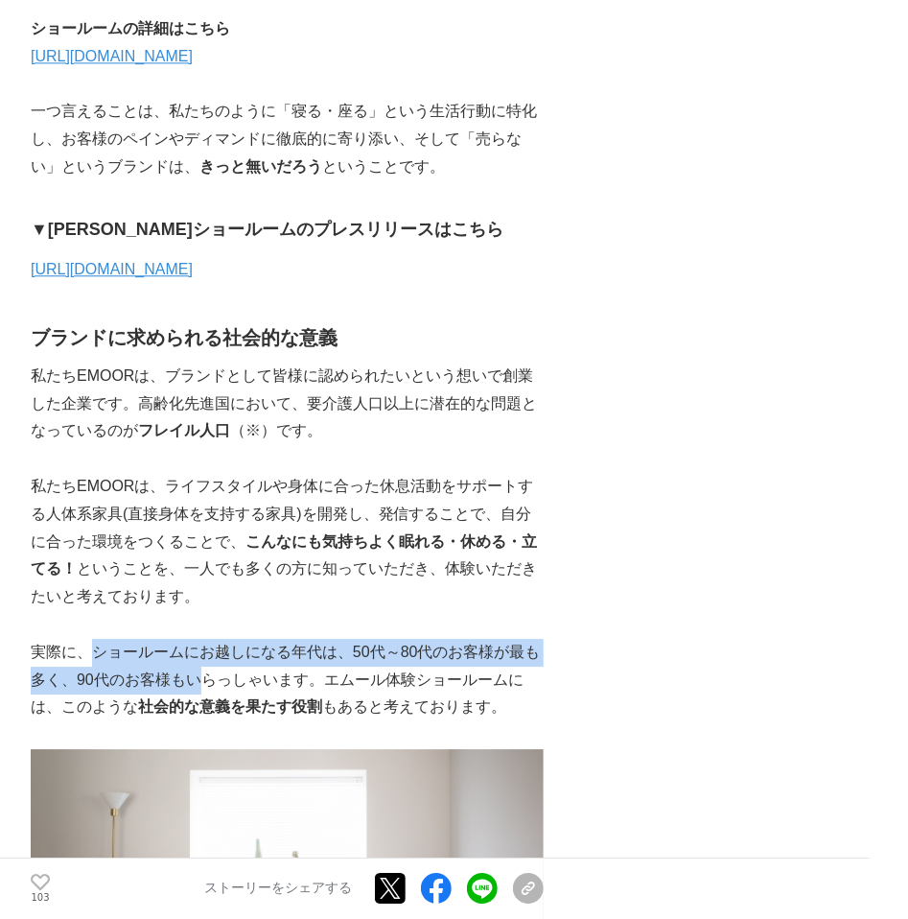
drag, startPoint x: 92, startPoint y: 577, endPoint x: 196, endPoint y: 607, distance: 107.8
click at [196, 639] on p "実際に、ショールームにお越しになる年代は、50代～80代のお客様が最も多く、90代のお客様もいらっしゃいます。エムール体験ショールームには、このような 社会的…" at bounding box center [287, 680] width 513 height 82
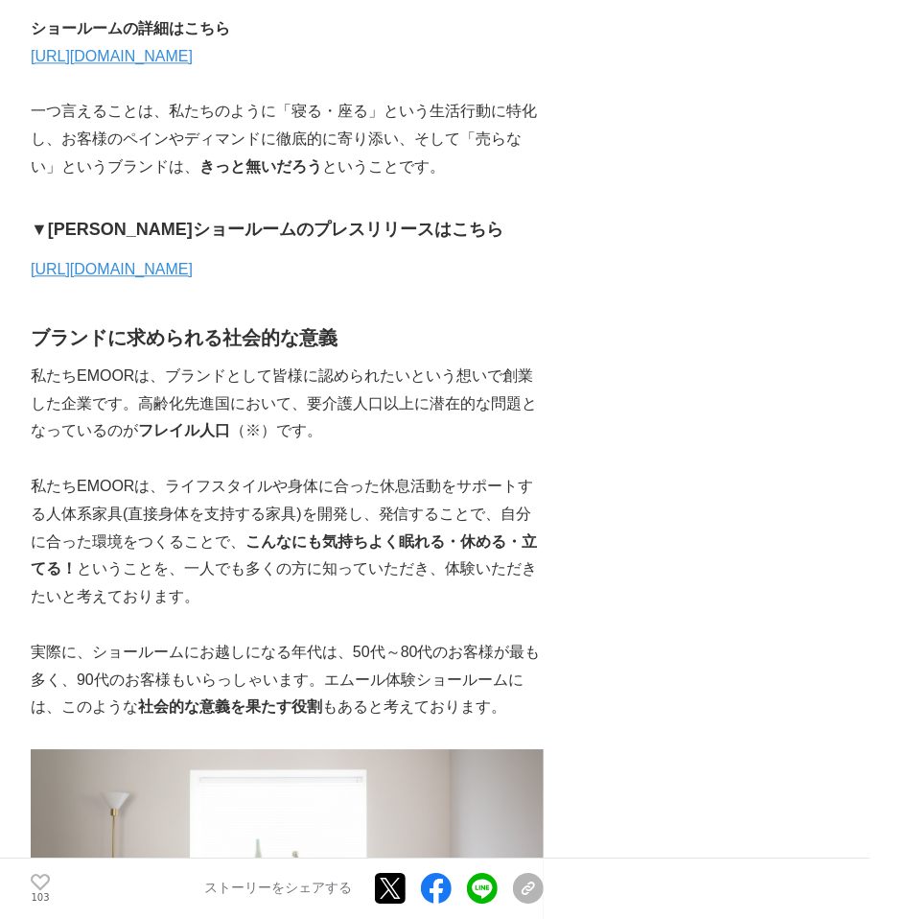
drag, startPoint x: 196, startPoint y: 607, endPoint x: 637, endPoint y: 621, distance: 441.4
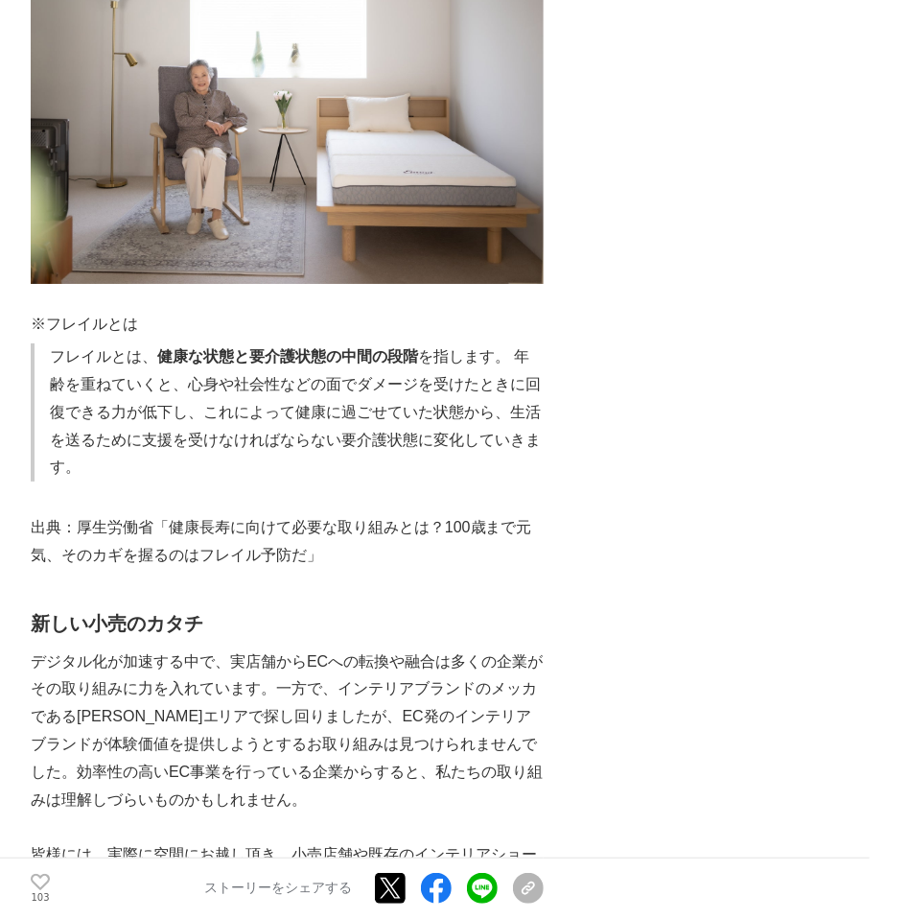
scroll to position [7369, 0]
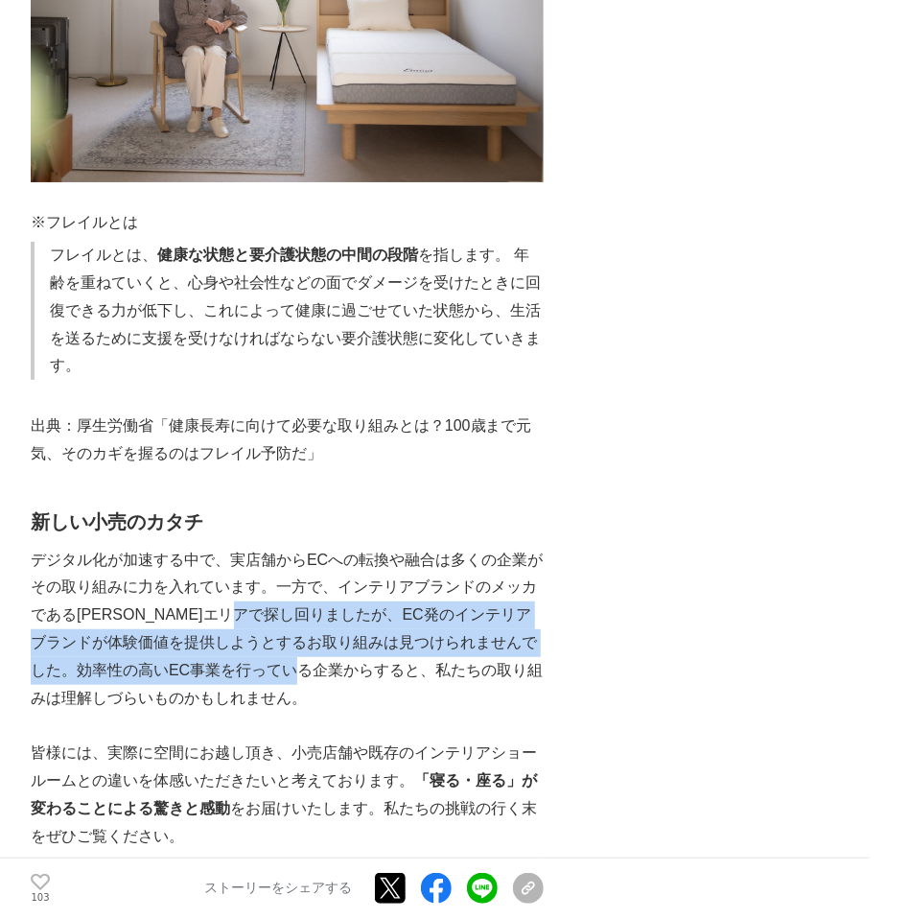
drag, startPoint x: 304, startPoint y: 533, endPoint x: 349, endPoint y: 589, distance: 71.6
click at [349, 589] on p "デジタル化が加速する中で、実店舗からECへの転換や融合は多くの企業がその取り組みに力を入れています。一方で、インテリアブランドのメッカである[PERSON_N…" at bounding box center [287, 630] width 513 height 166
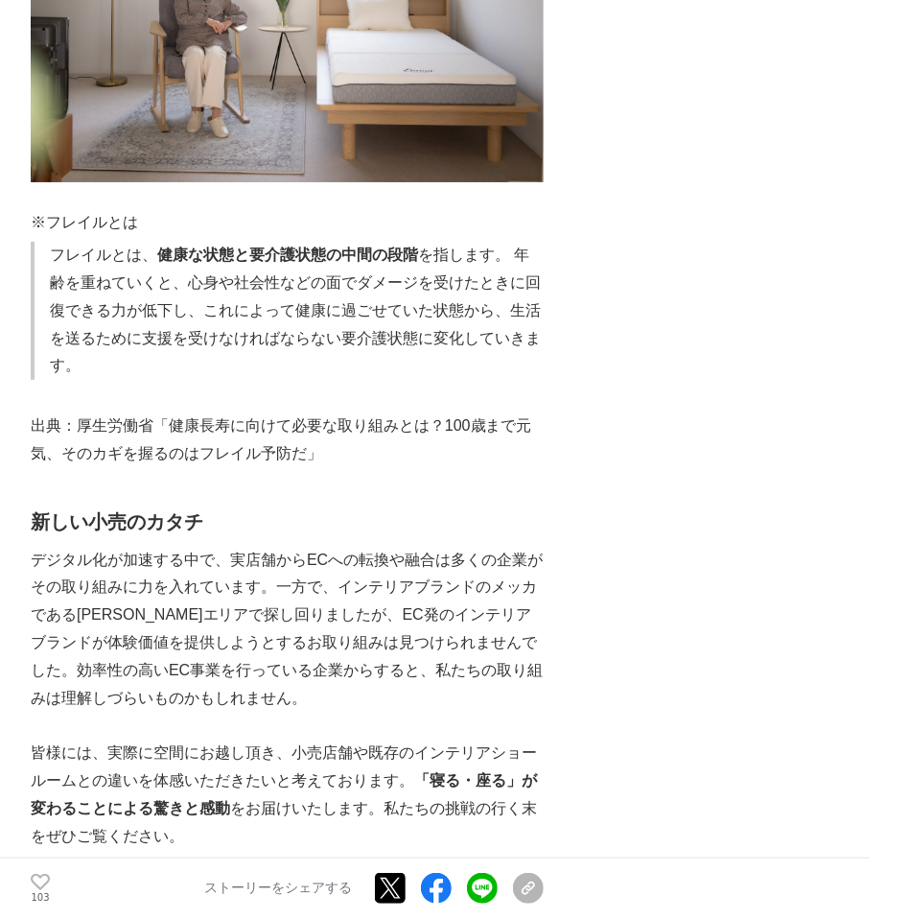
drag, startPoint x: 349, startPoint y: 589, endPoint x: 354, endPoint y: 652, distance: 63.5
click at [354, 712] on p at bounding box center [287, 726] width 513 height 28
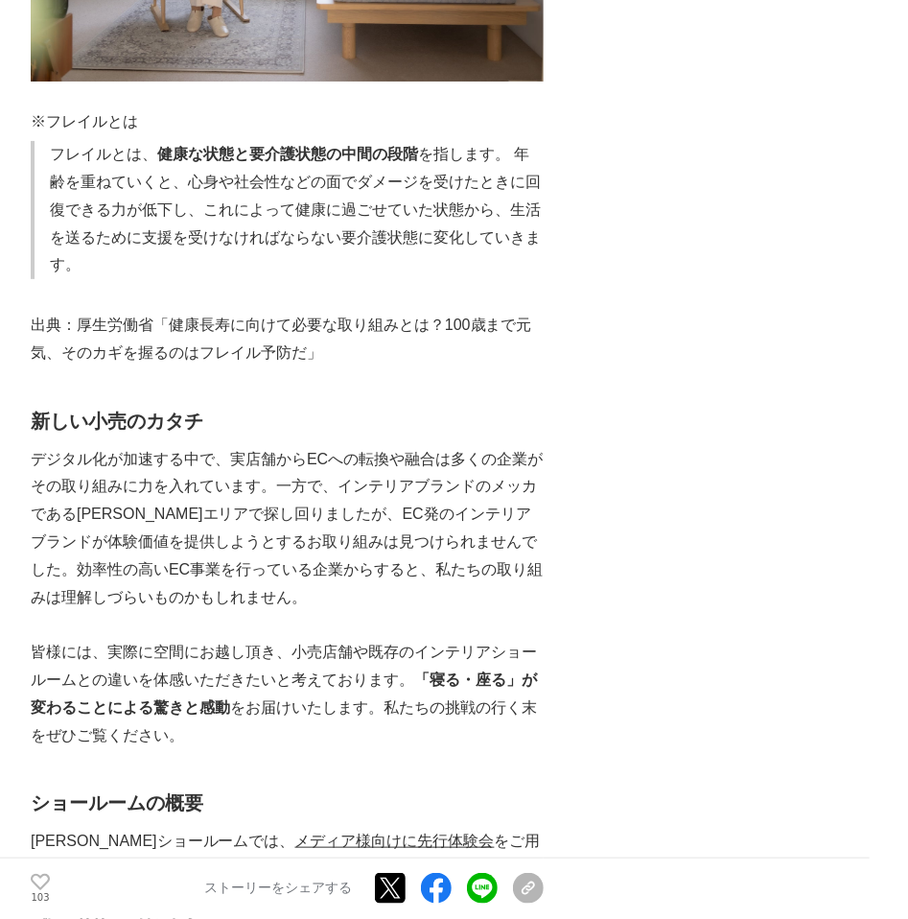
scroll to position [7570, 0]
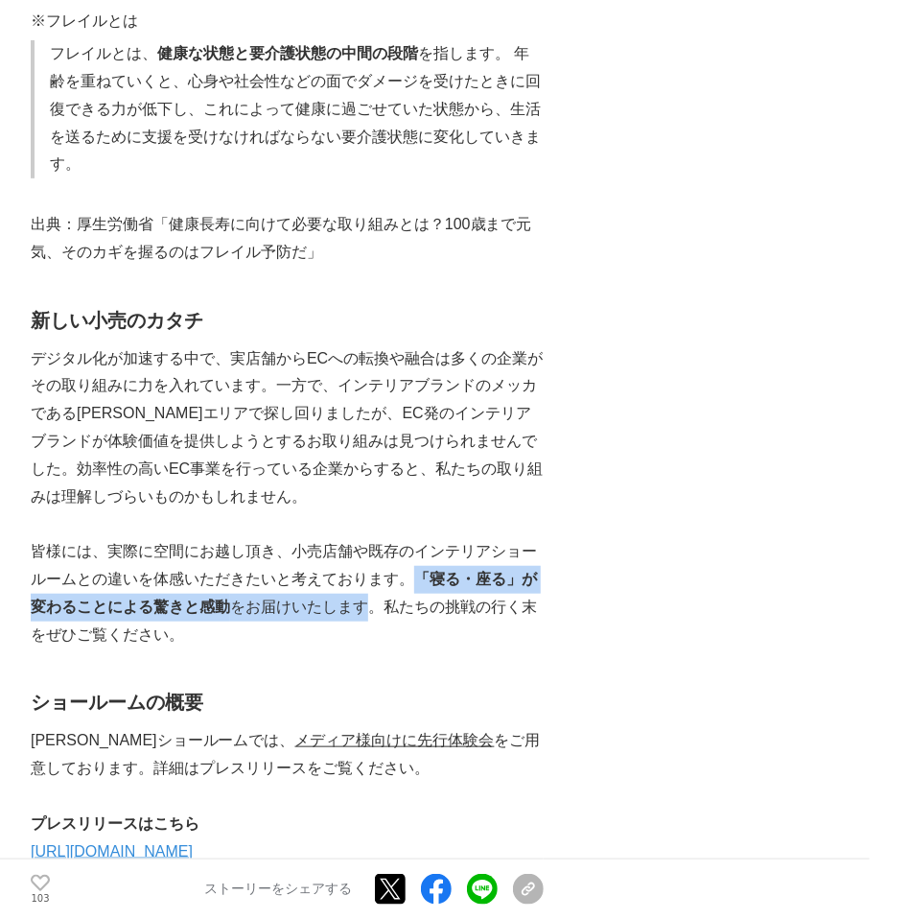
drag, startPoint x: 405, startPoint y: 496, endPoint x: 349, endPoint y: 529, distance: 65.0
click at [349, 538] on p "皆様には、実際に空間にお越し頂き、小売店舗や既存のインテリアショールームとの違いを体感いただきたいと考えております。 「寝る・座る」が変わることによる驚きと感…" at bounding box center [287, 593] width 513 height 110
copy p "「寝る・座る」が変わることによる驚きと感動 をお届けいたします"
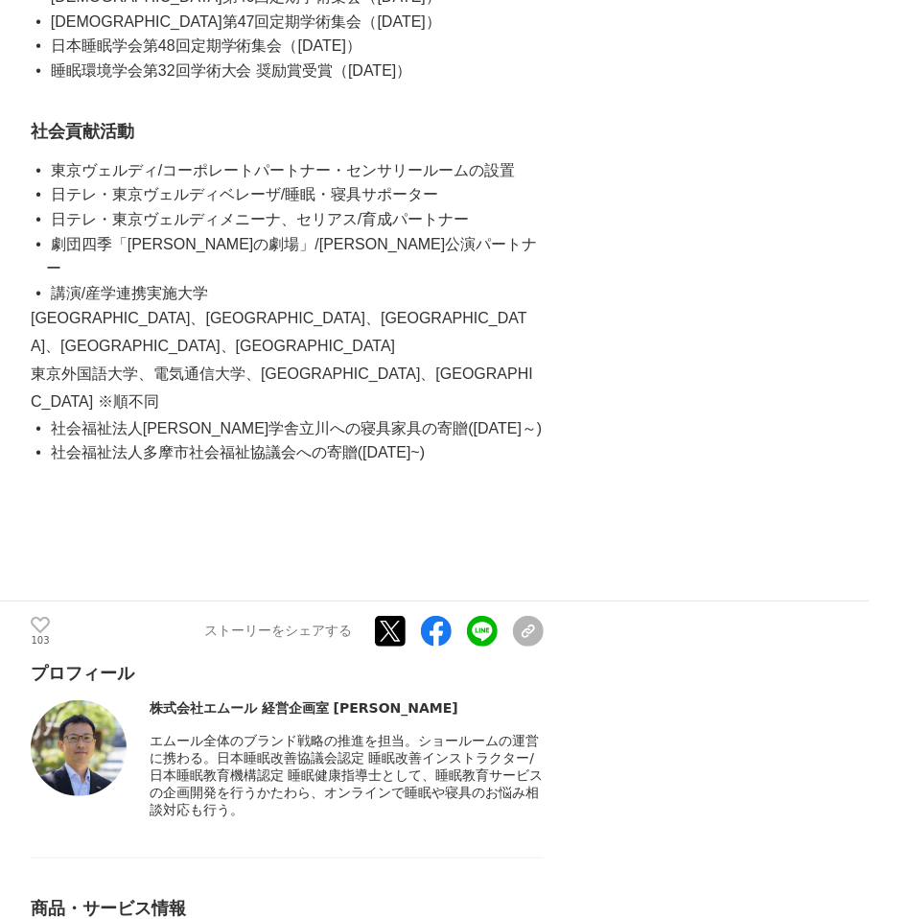
scroll to position [9994, 0]
